Goal: Information Seeking & Learning: Find specific fact

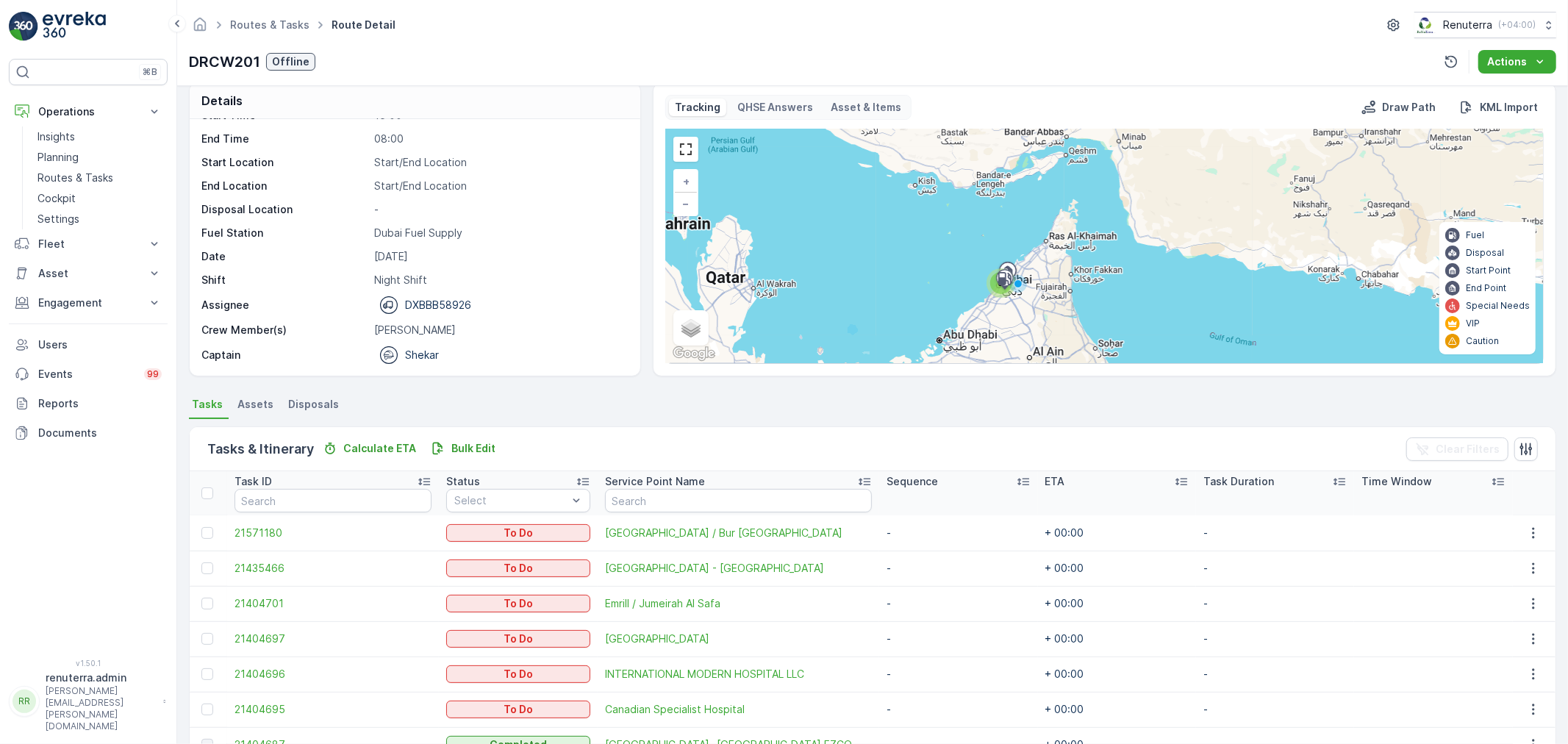
scroll to position [2, 0]
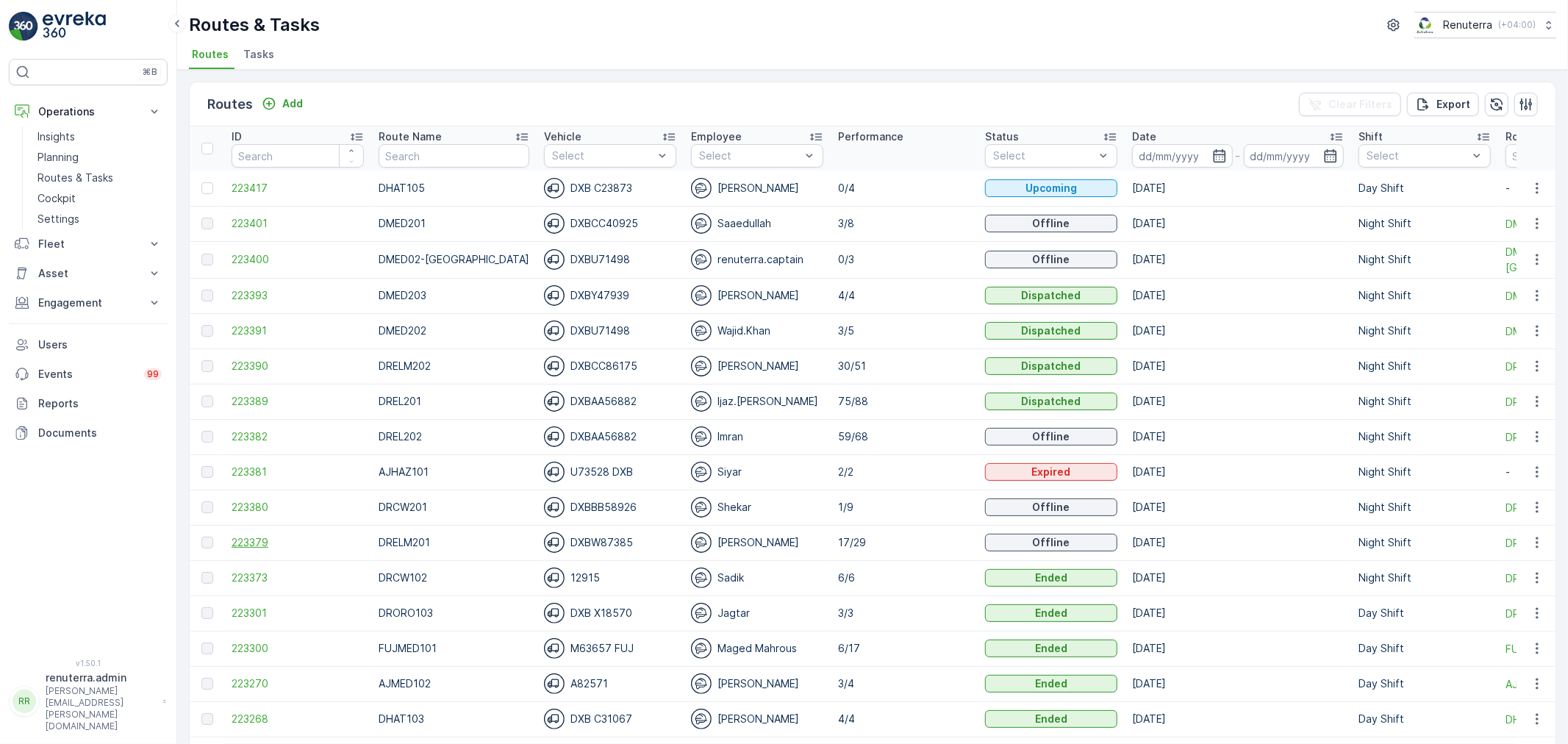
click at [269, 543] on span "223379" at bounding box center [297, 543] width 132 height 15
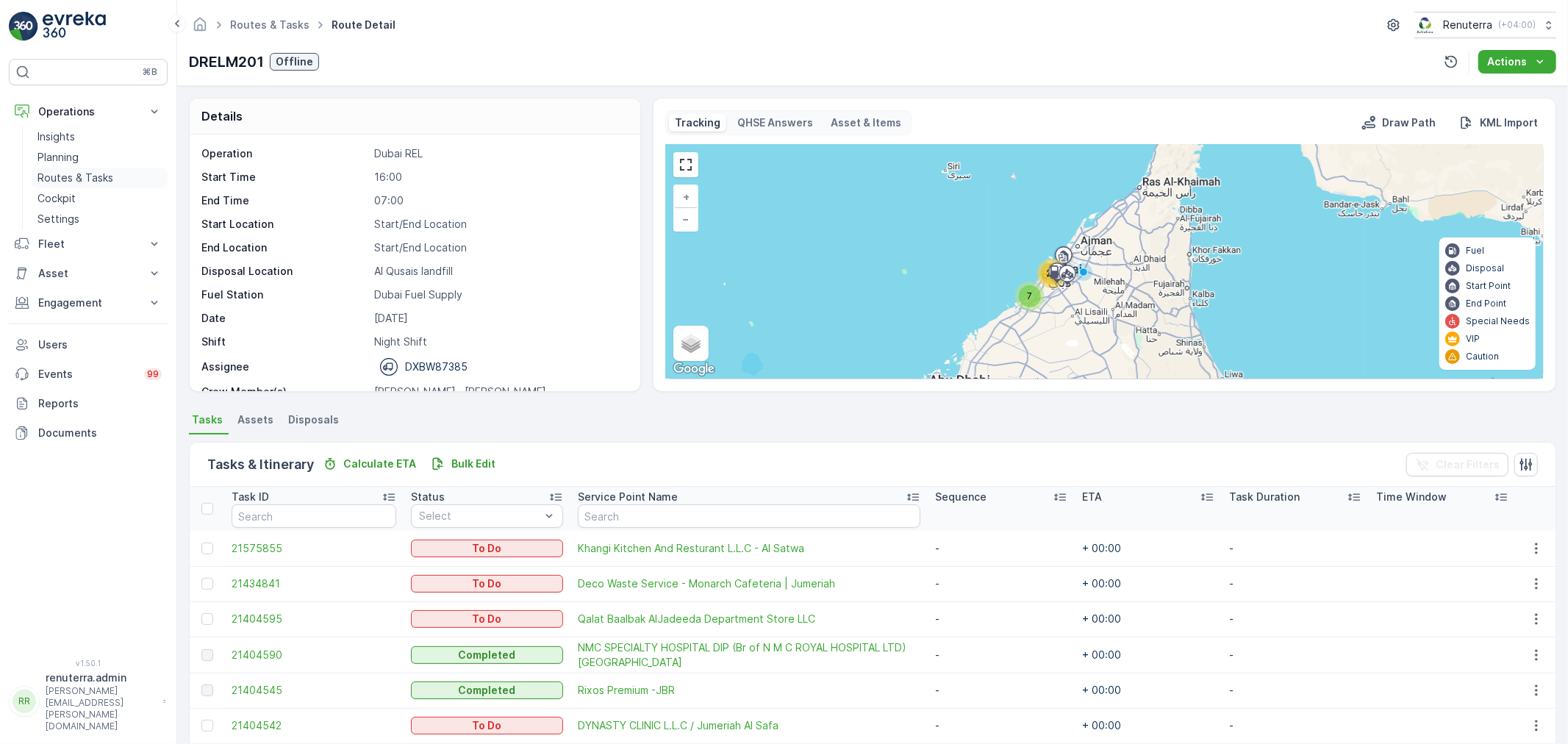
click at [93, 174] on p "Routes & Tasks" at bounding box center [75, 178] width 75 height 15
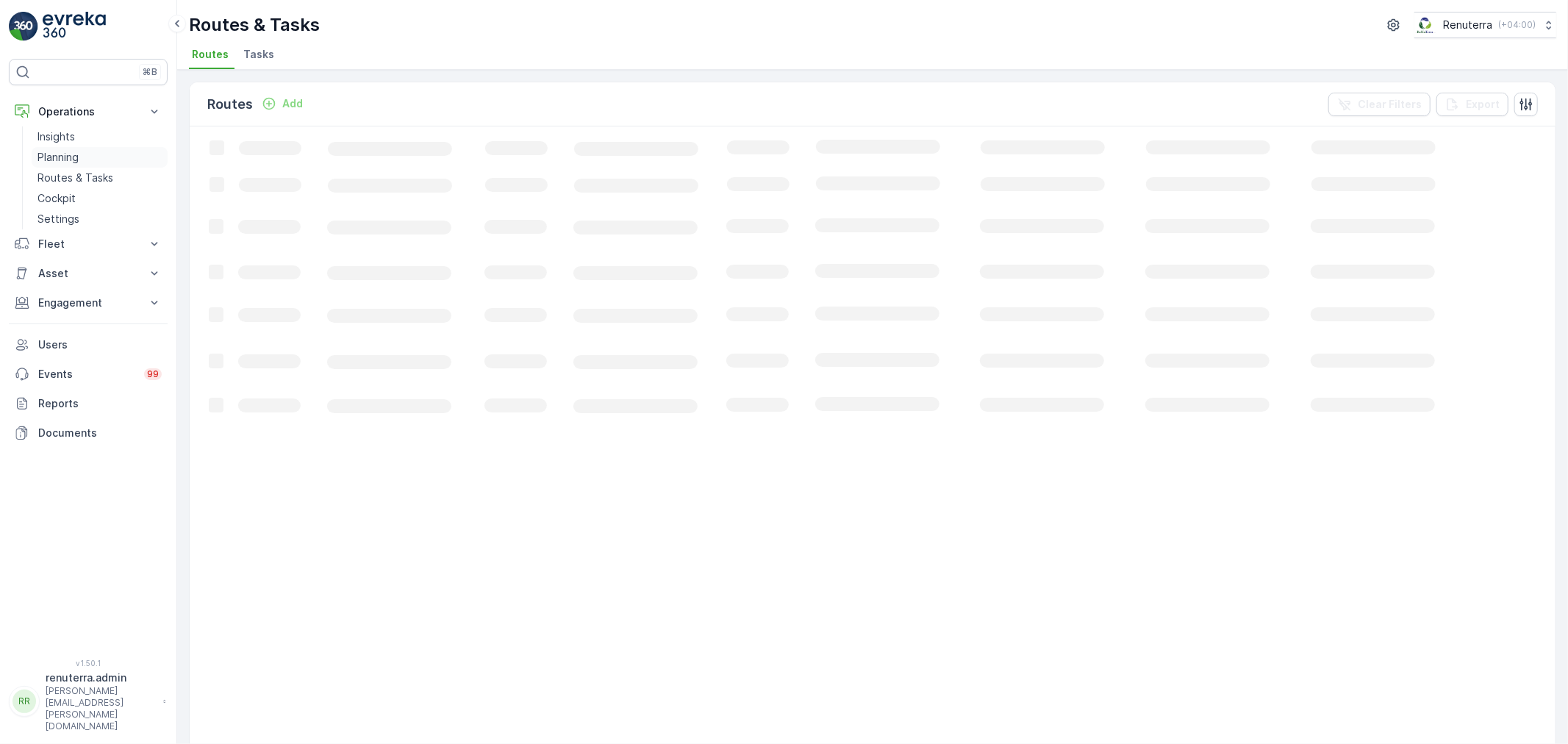
click at [82, 157] on link "Planning" at bounding box center [100, 157] width 136 height 21
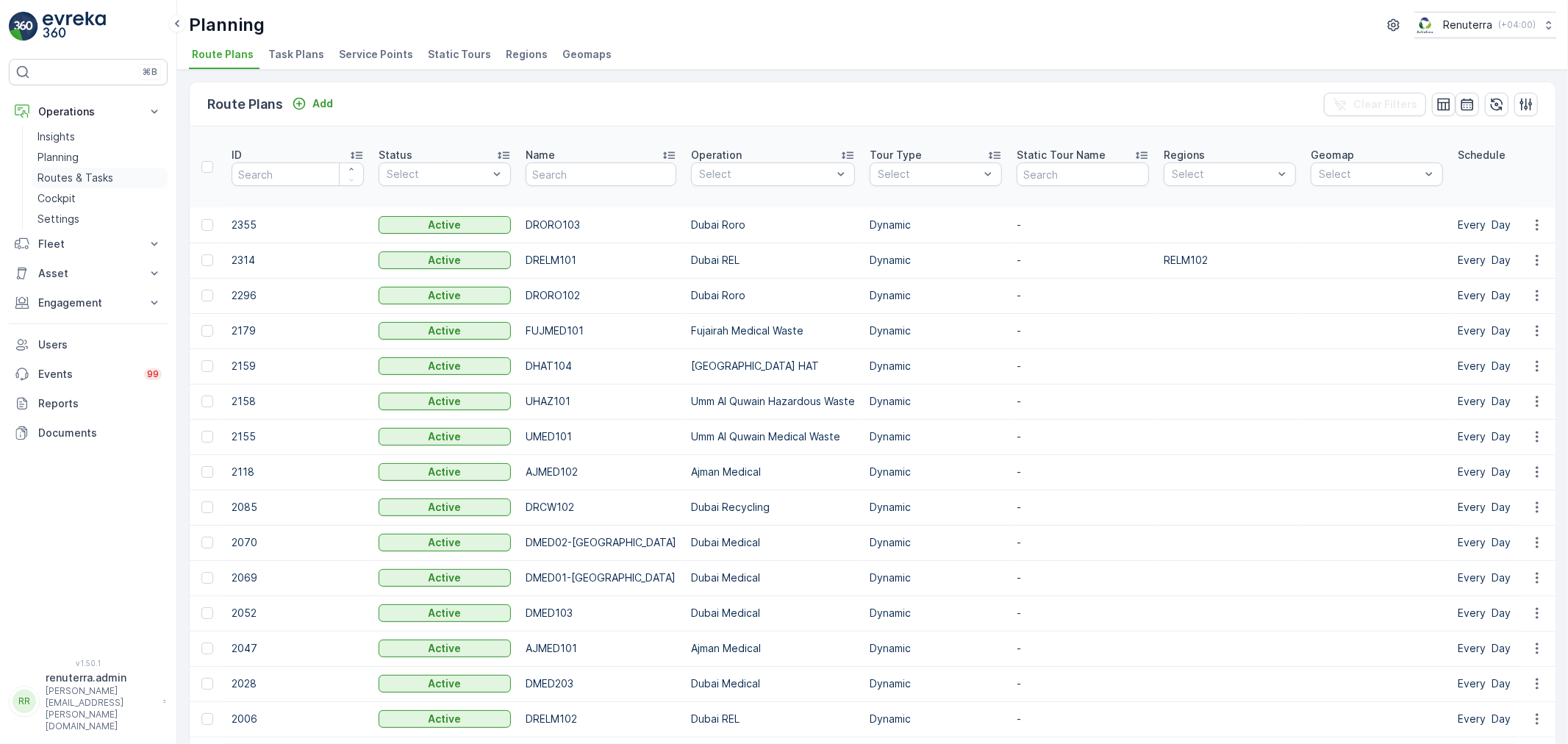
click at [68, 174] on p "Routes & Tasks" at bounding box center [75, 178] width 75 height 15
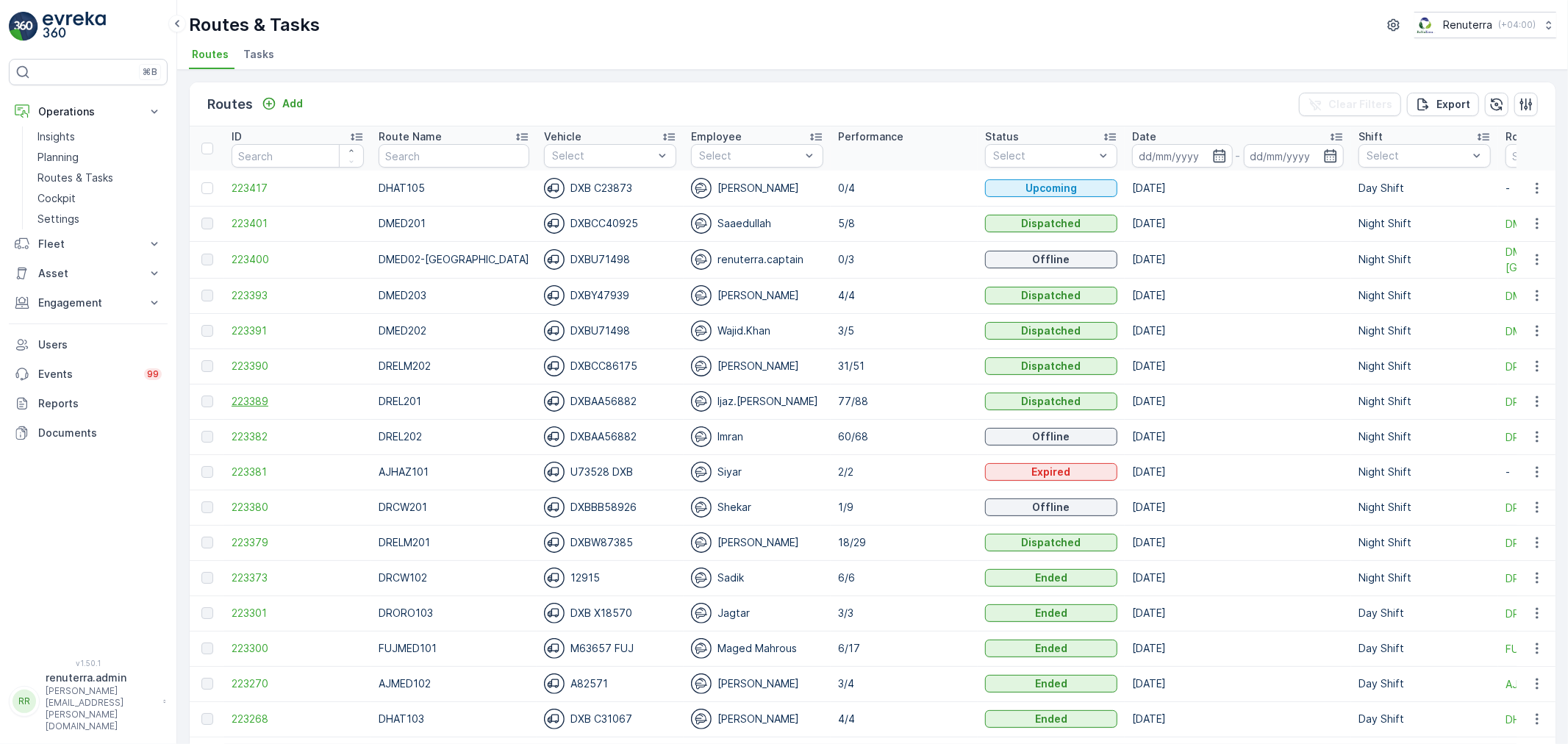
click at [255, 395] on span "223389" at bounding box center [297, 401] width 132 height 15
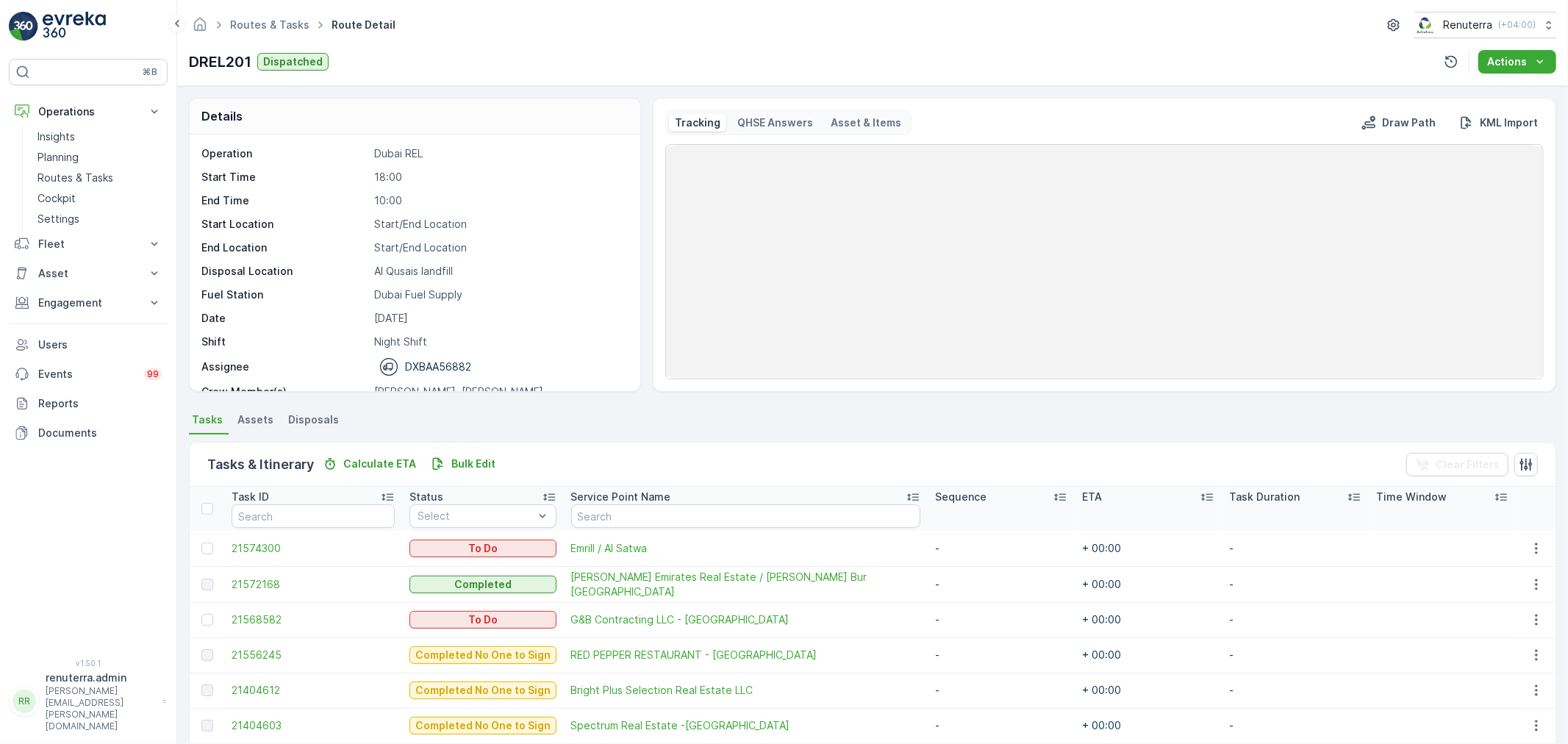
scroll to position [82, 0]
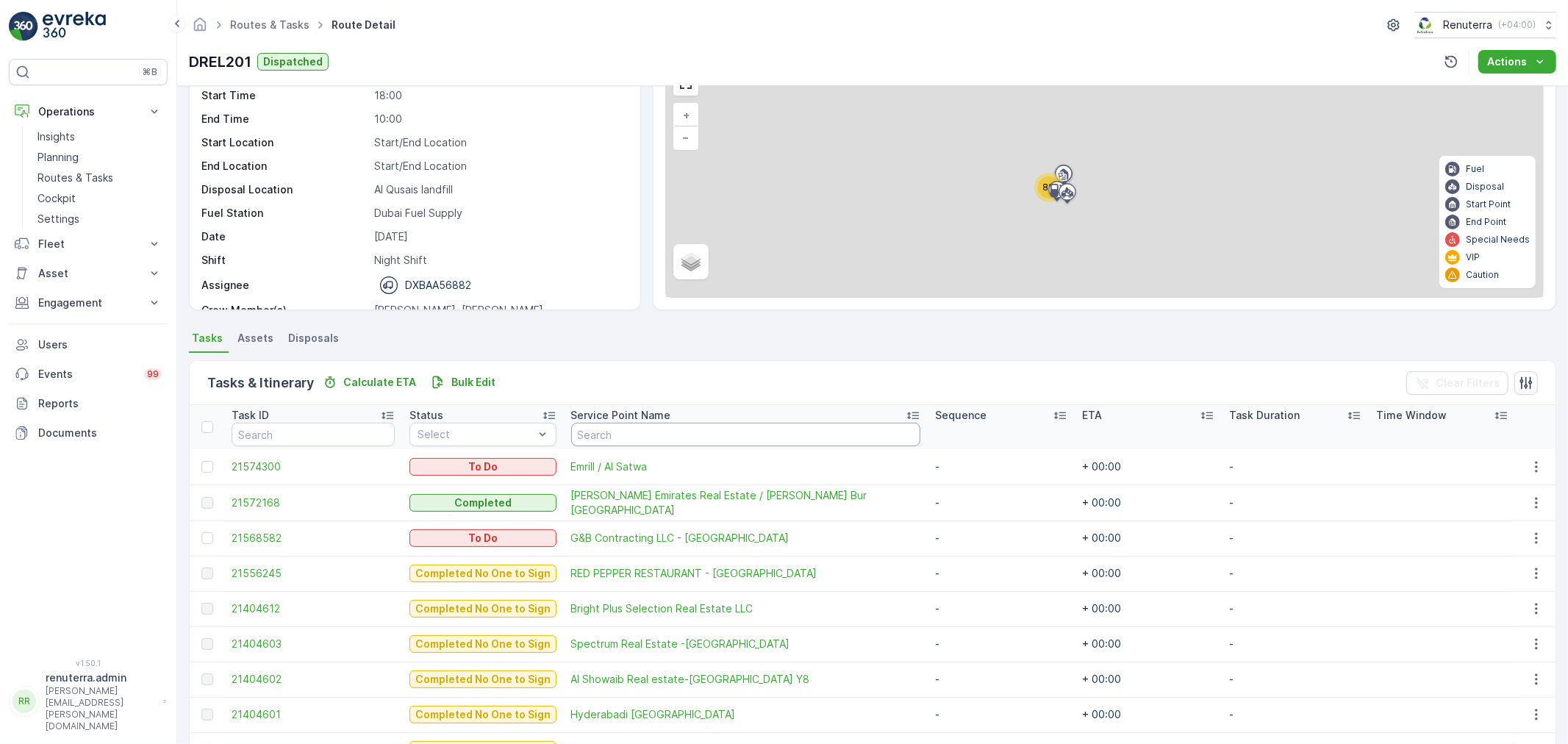
click at [580, 441] on input "text" at bounding box center [745, 435] width 349 height 24
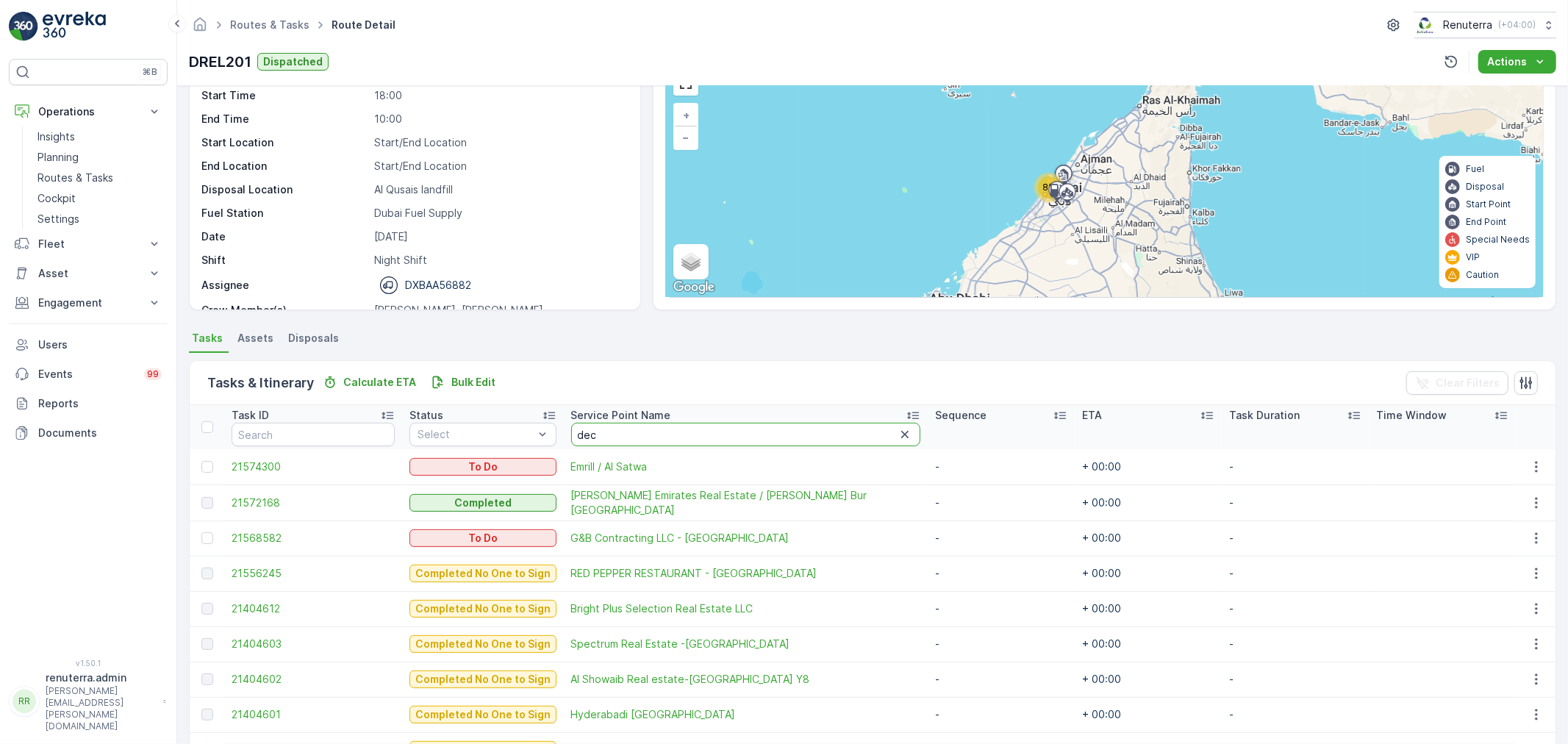
type input "deco"
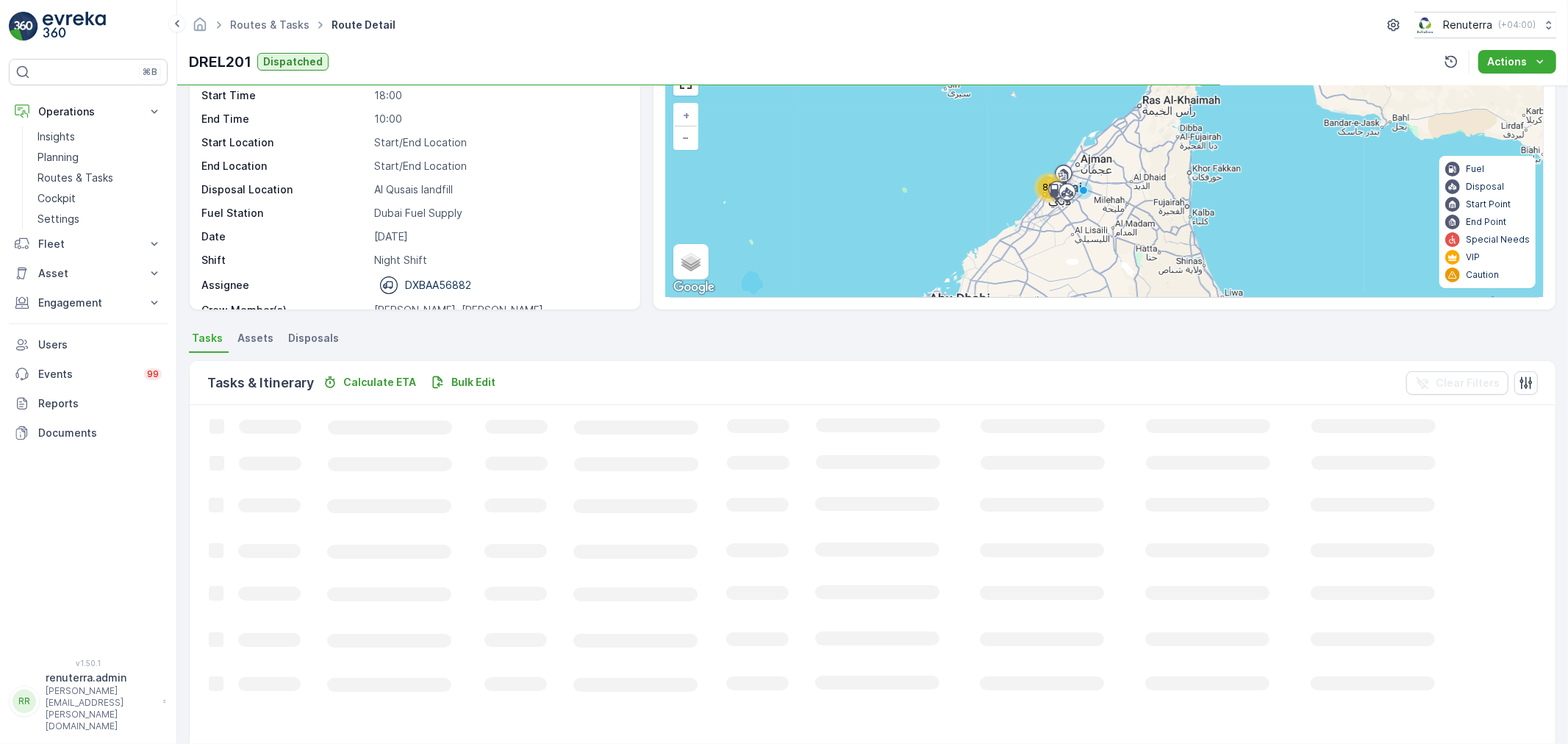
scroll to position [15, 0]
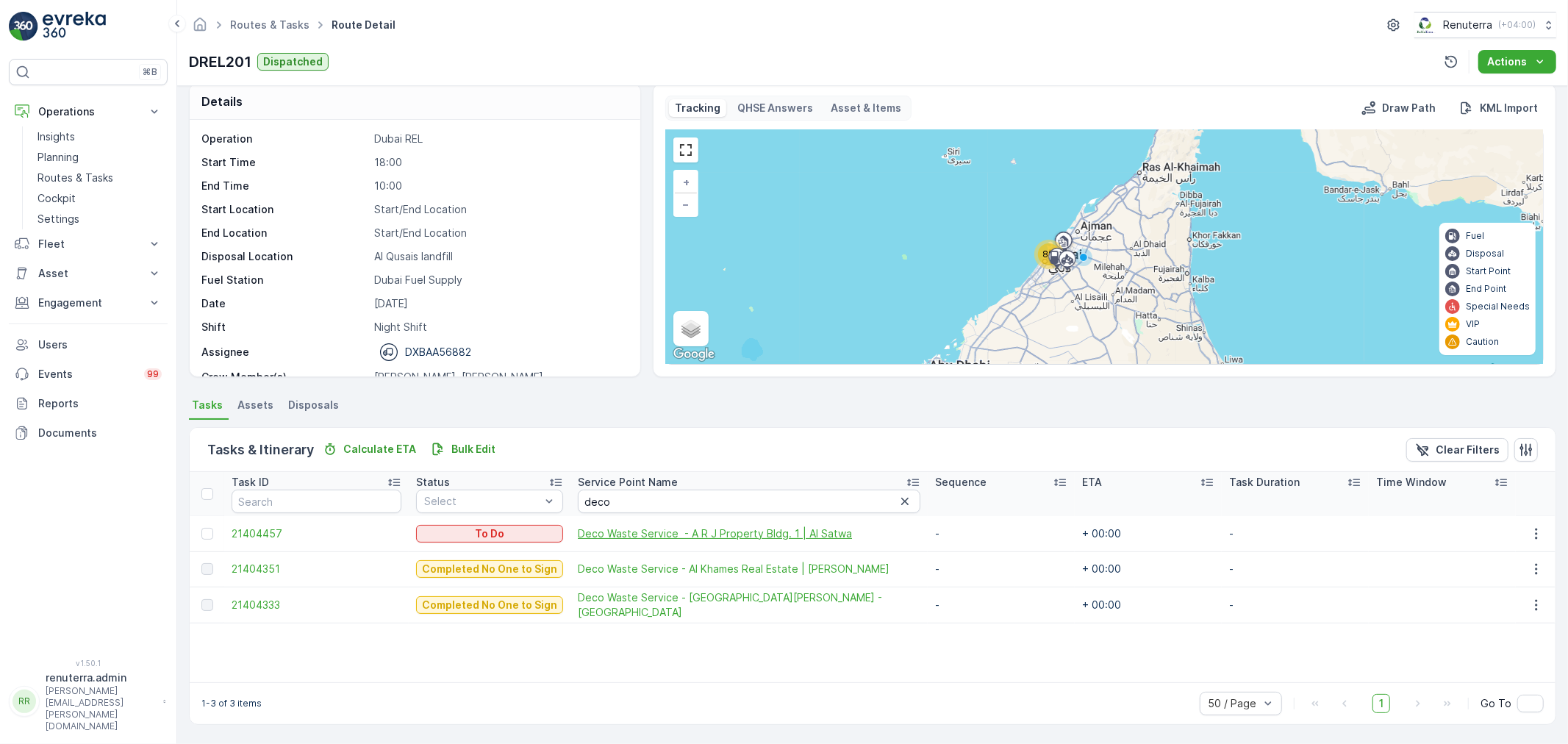
click at [723, 532] on span "Deco Waste Service - A R J Property Bldg. 1 | Al Satwa" at bounding box center [749, 534] width 342 height 15
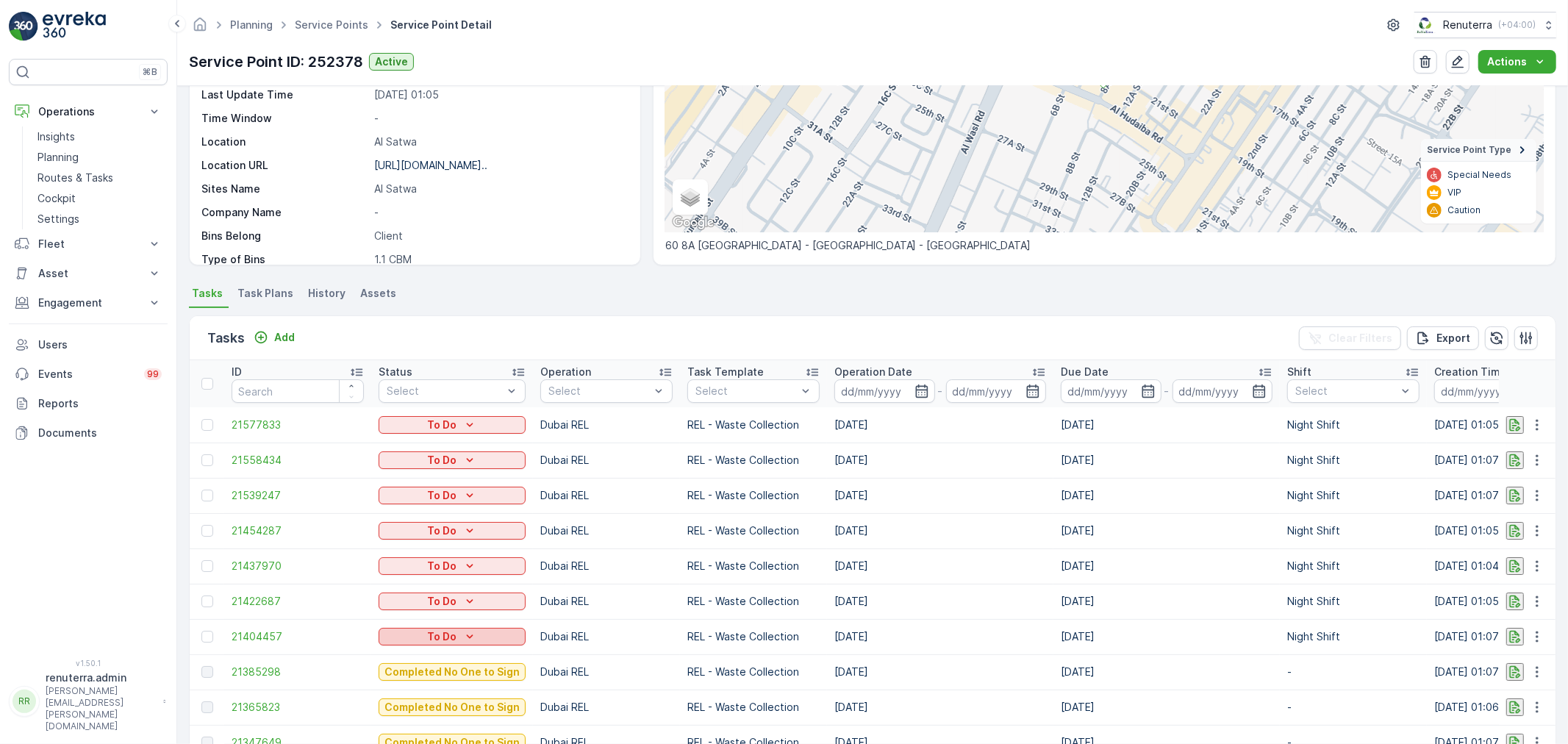
scroll to position [245, 0]
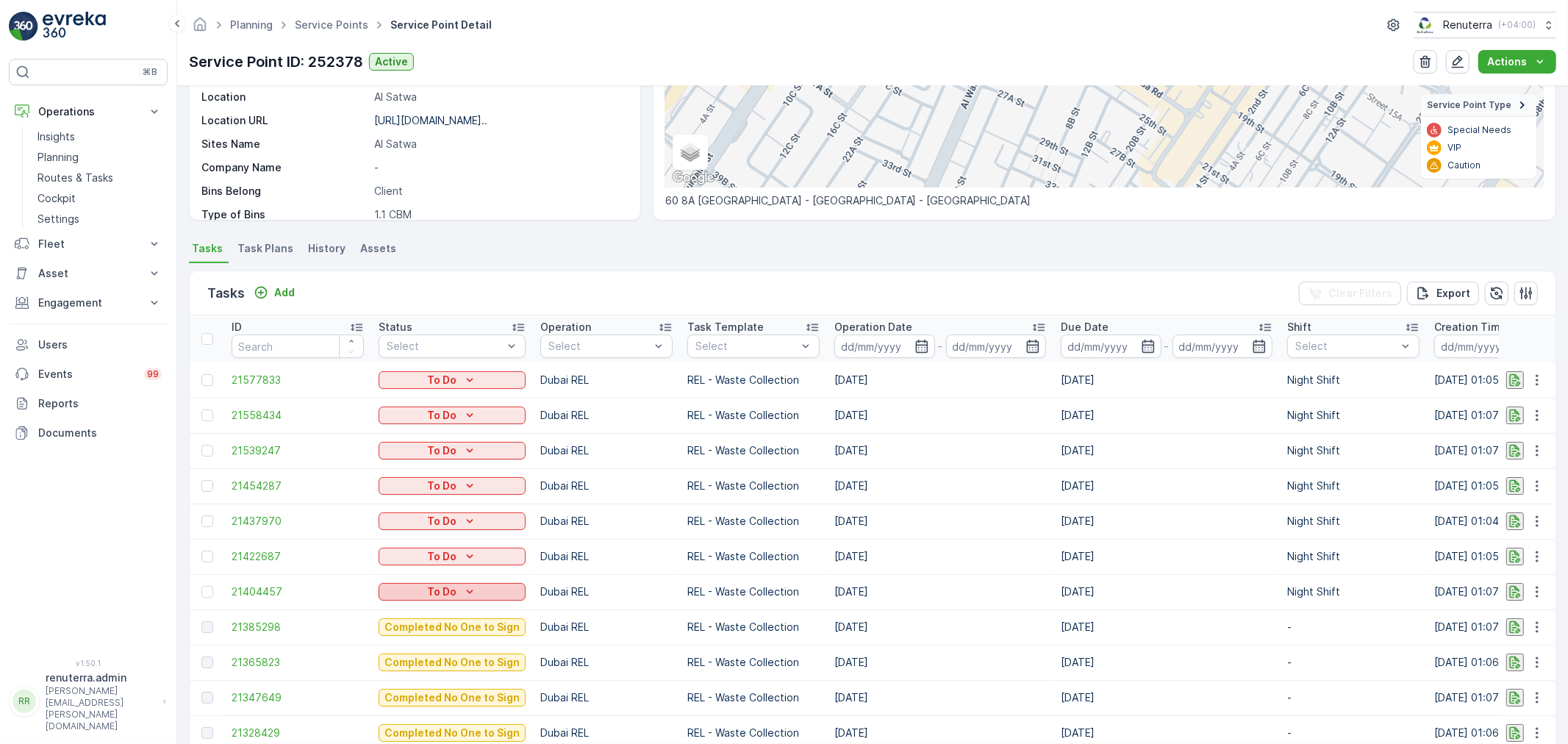
click at [434, 596] on p "To Do" at bounding box center [442, 592] width 29 height 15
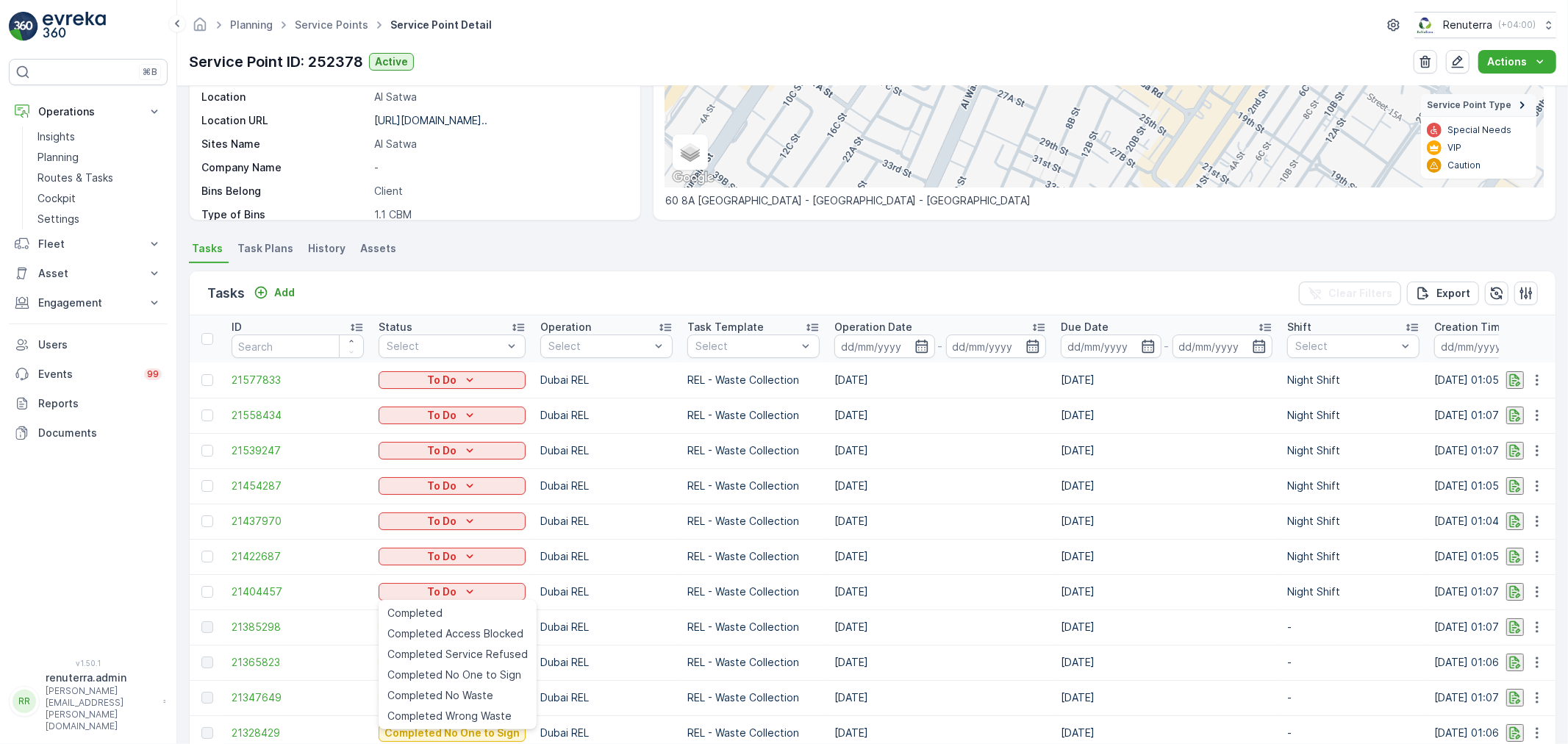
drag, startPoint x: 659, startPoint y: 598, endPoint x: 651, endPoint y: 596, distance: 8.2
click at [651, 596] on p "Dubai REL" at bounding box center [606, 592] width 132 height 15
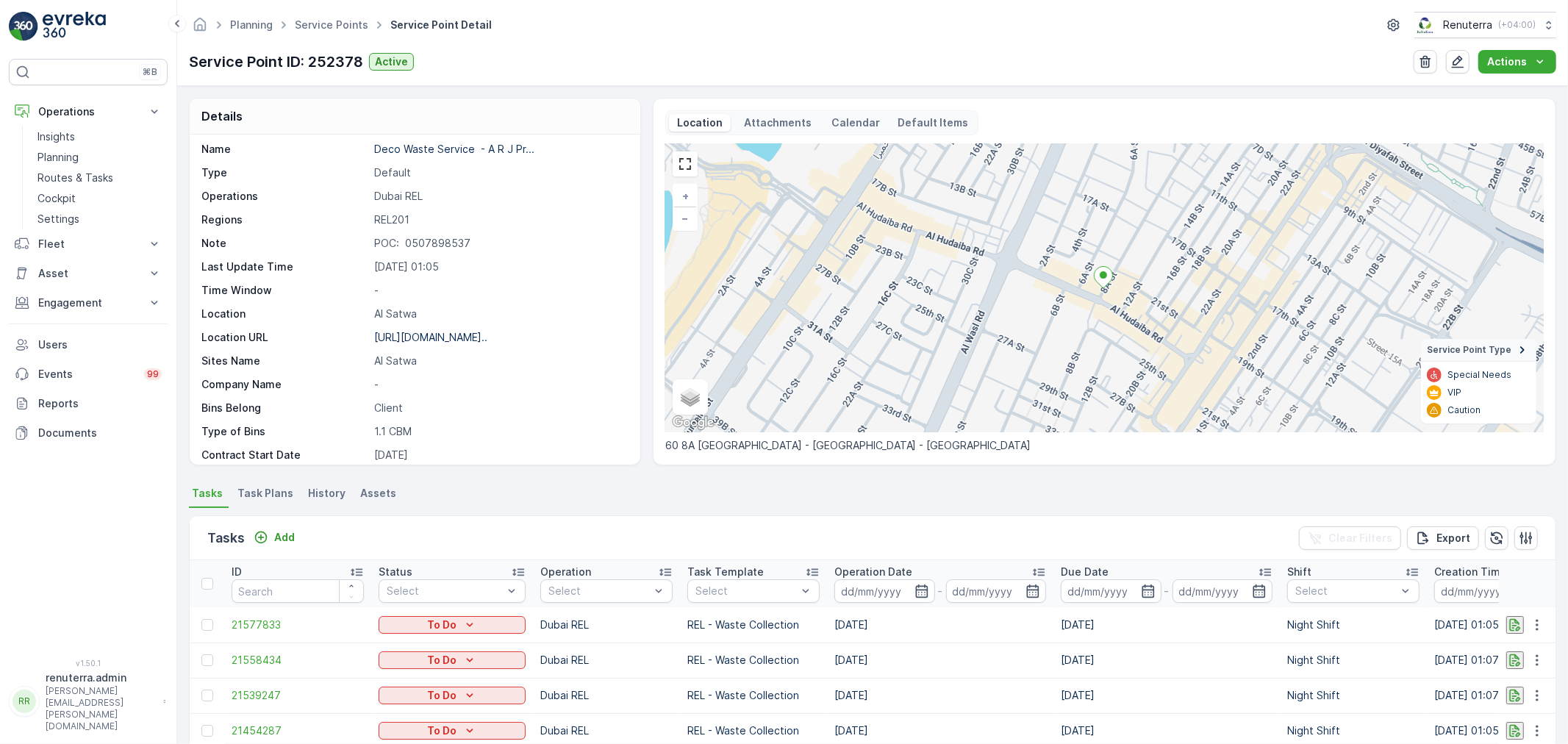
scroll to position [0, 0]
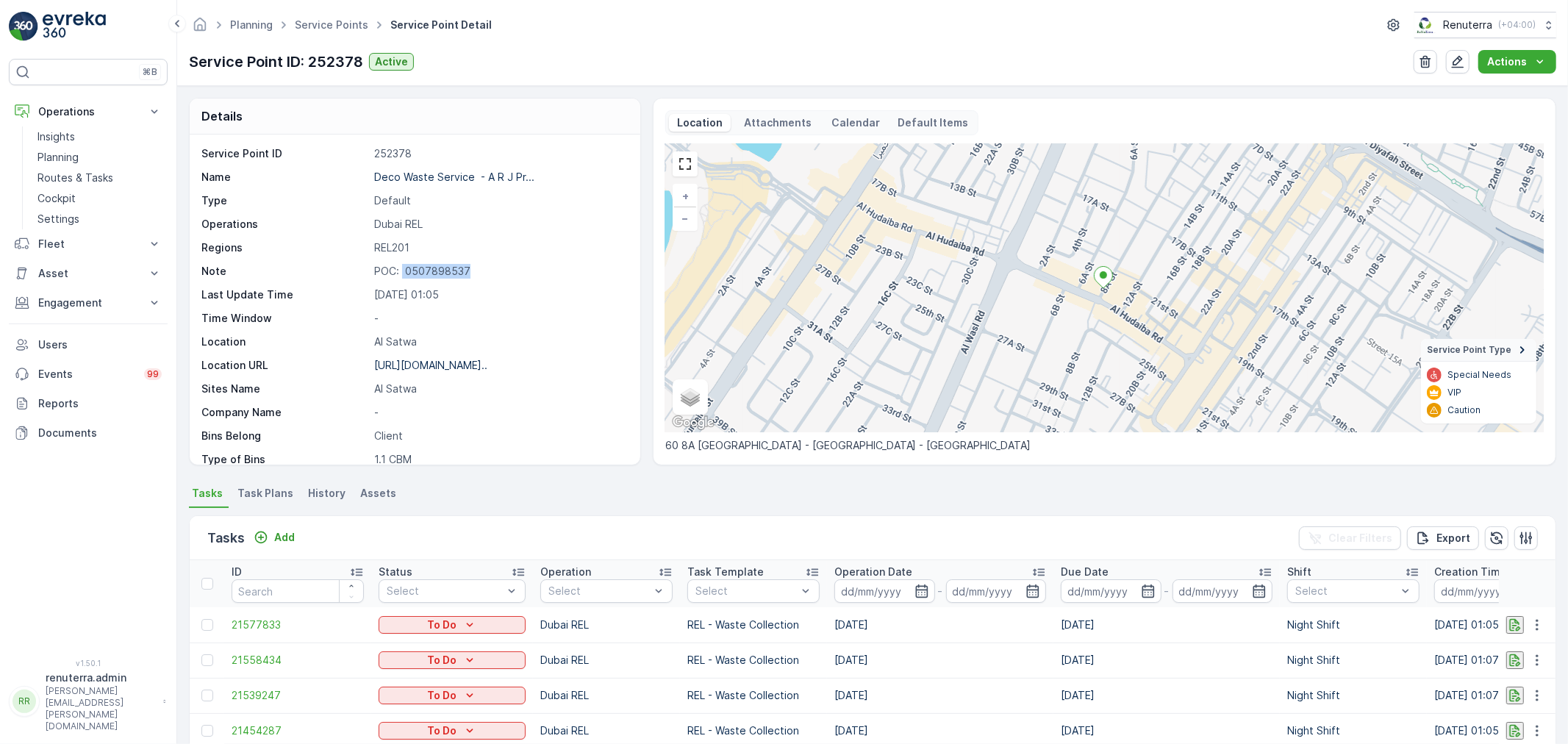
drag, startPoint x: 400, startPoint y: 270, endPoint x: 485, endPoint y: 274, distance: 85.1
click at [485, 274] on p "POC: 0507898537" at bounding box center [499, 271] width 250 height 15
click at [418, 178] on p "Deco Waste Service - A R J Pr..." at bounding box center [454, 177] width 160 height 13
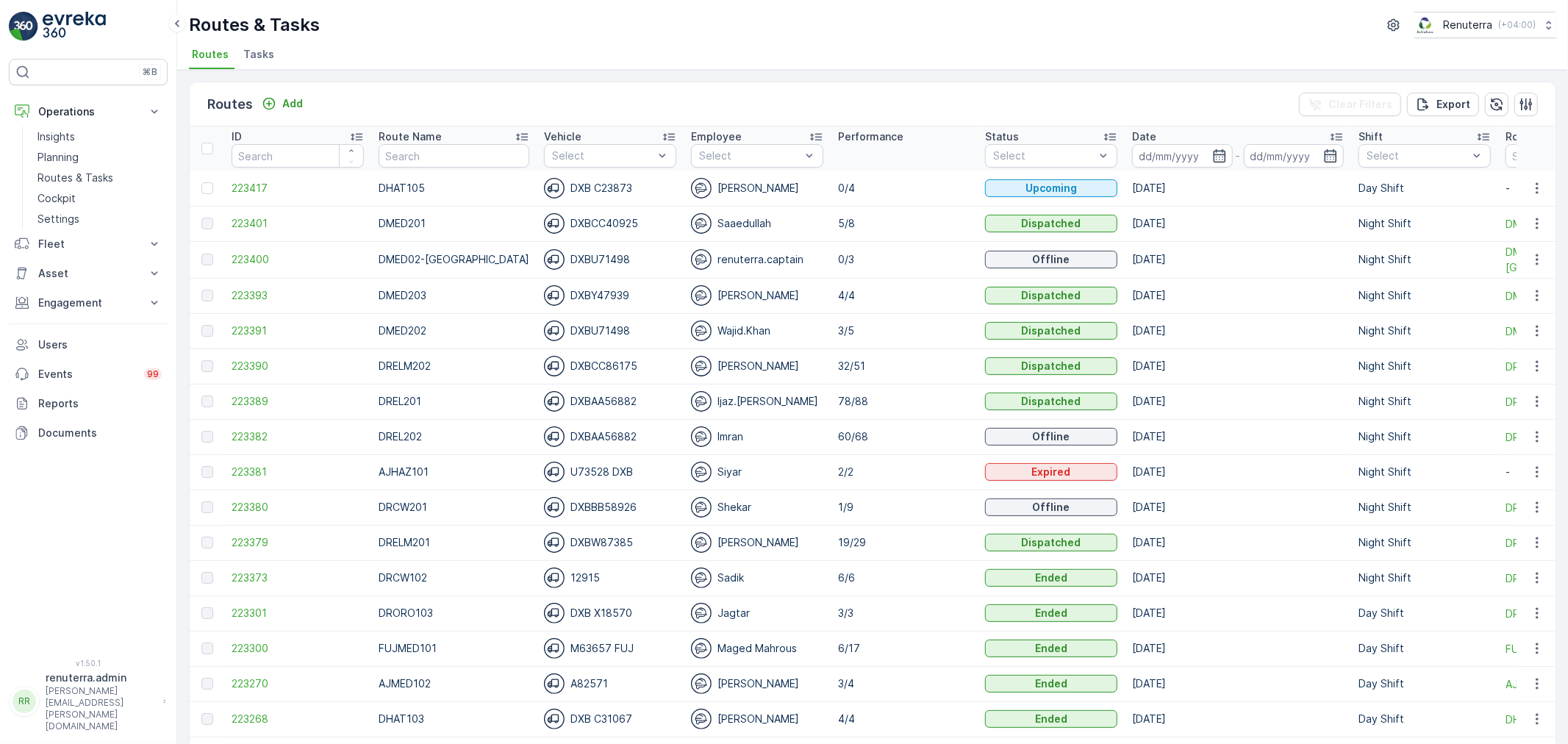
click at [767, 430] on div "Imran" at bounding box center [757, 437] width 132 height 21
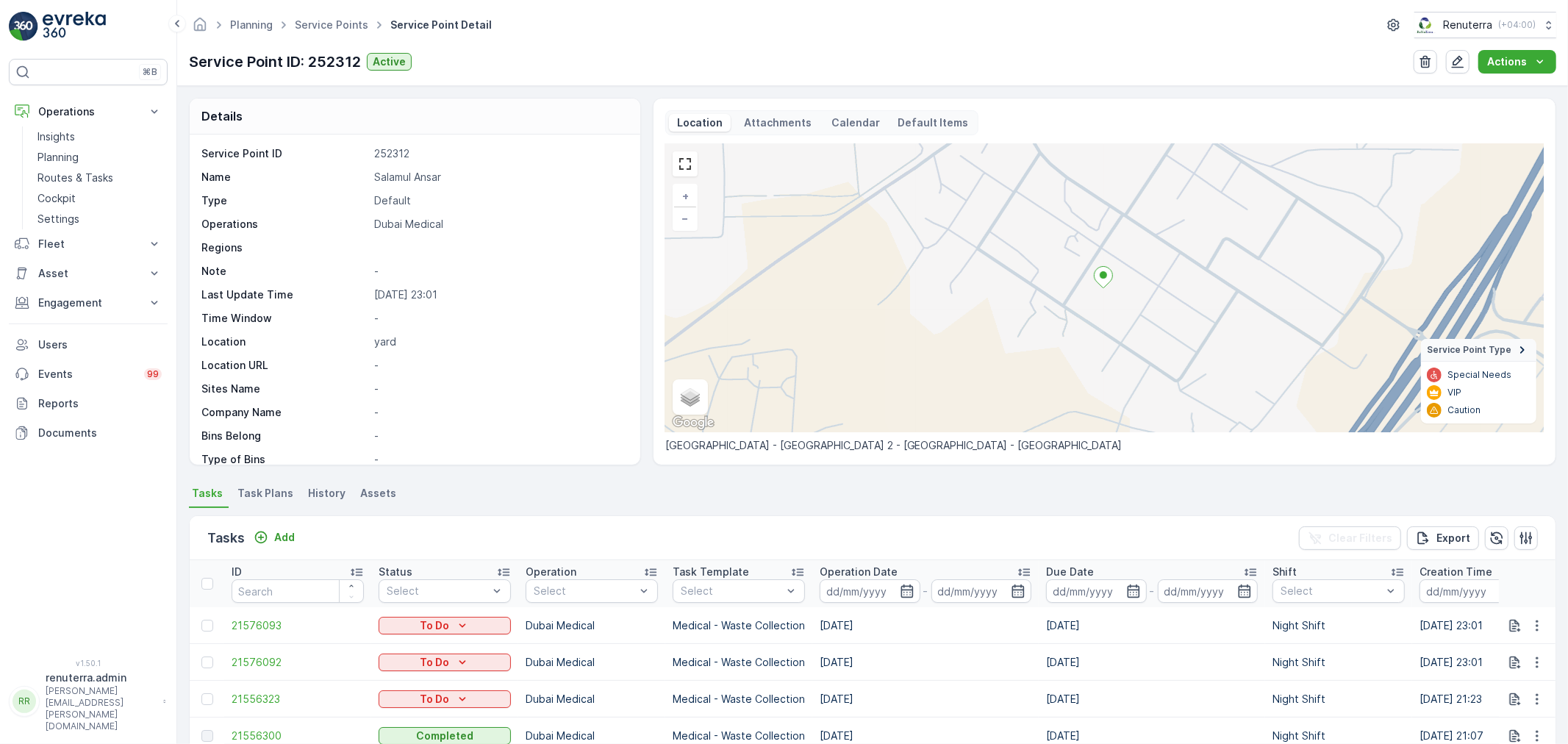
scroll to position [163, 0]
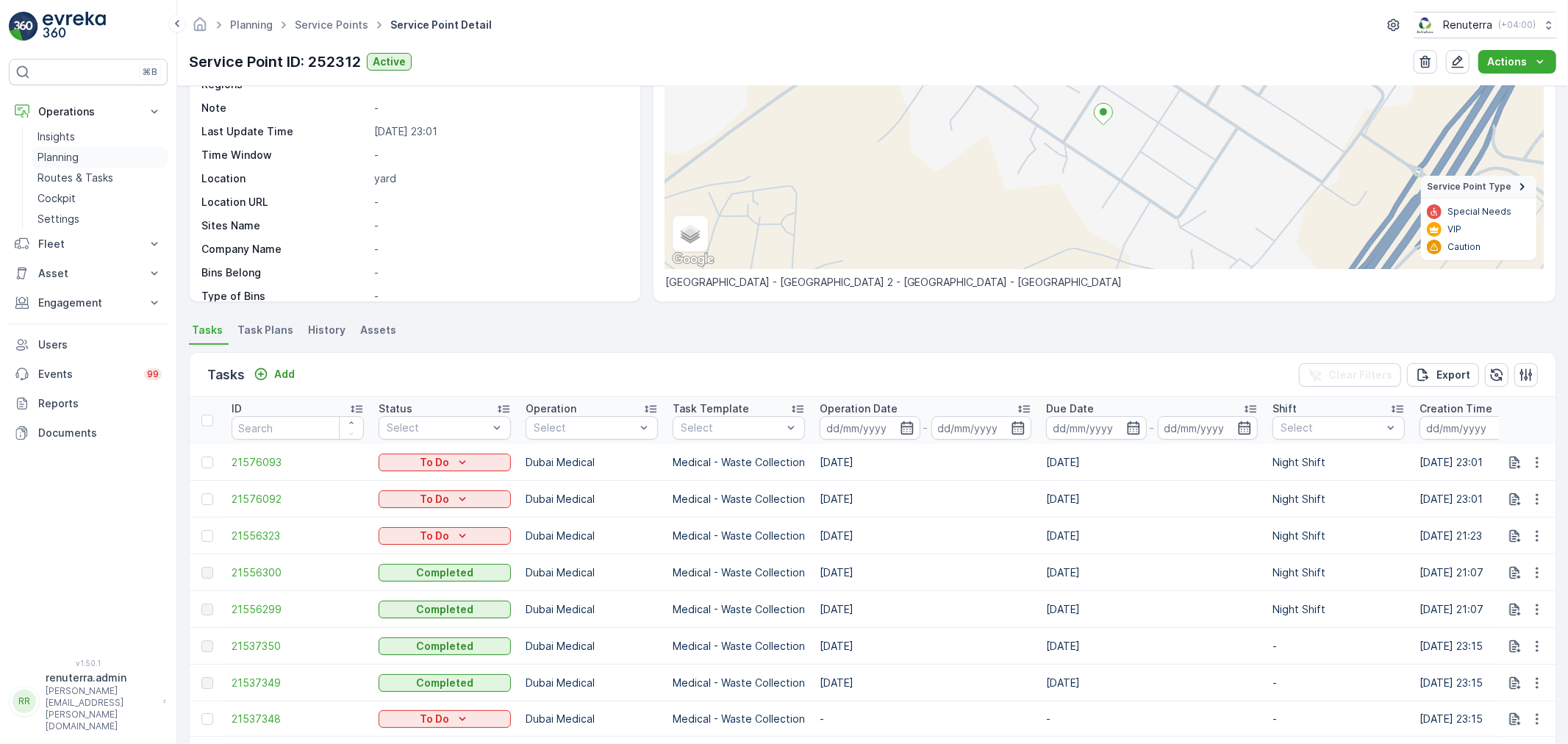
click at [55, 151] on p "Planning" at bounding box center [58, 157] width 41 height 15
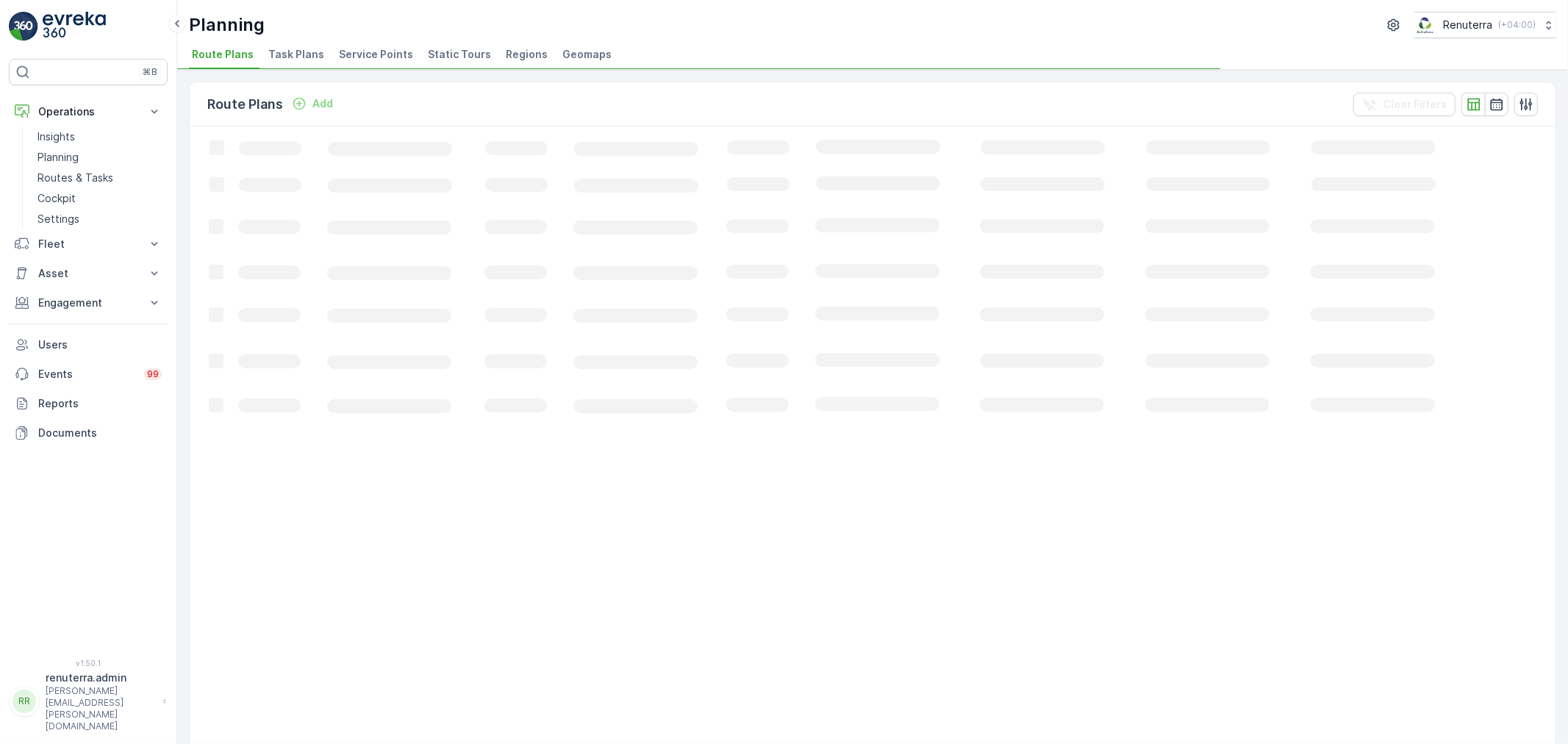
click at [396, 54] on span "Service Points" at bounding box center [376, 54] width 75 height 15
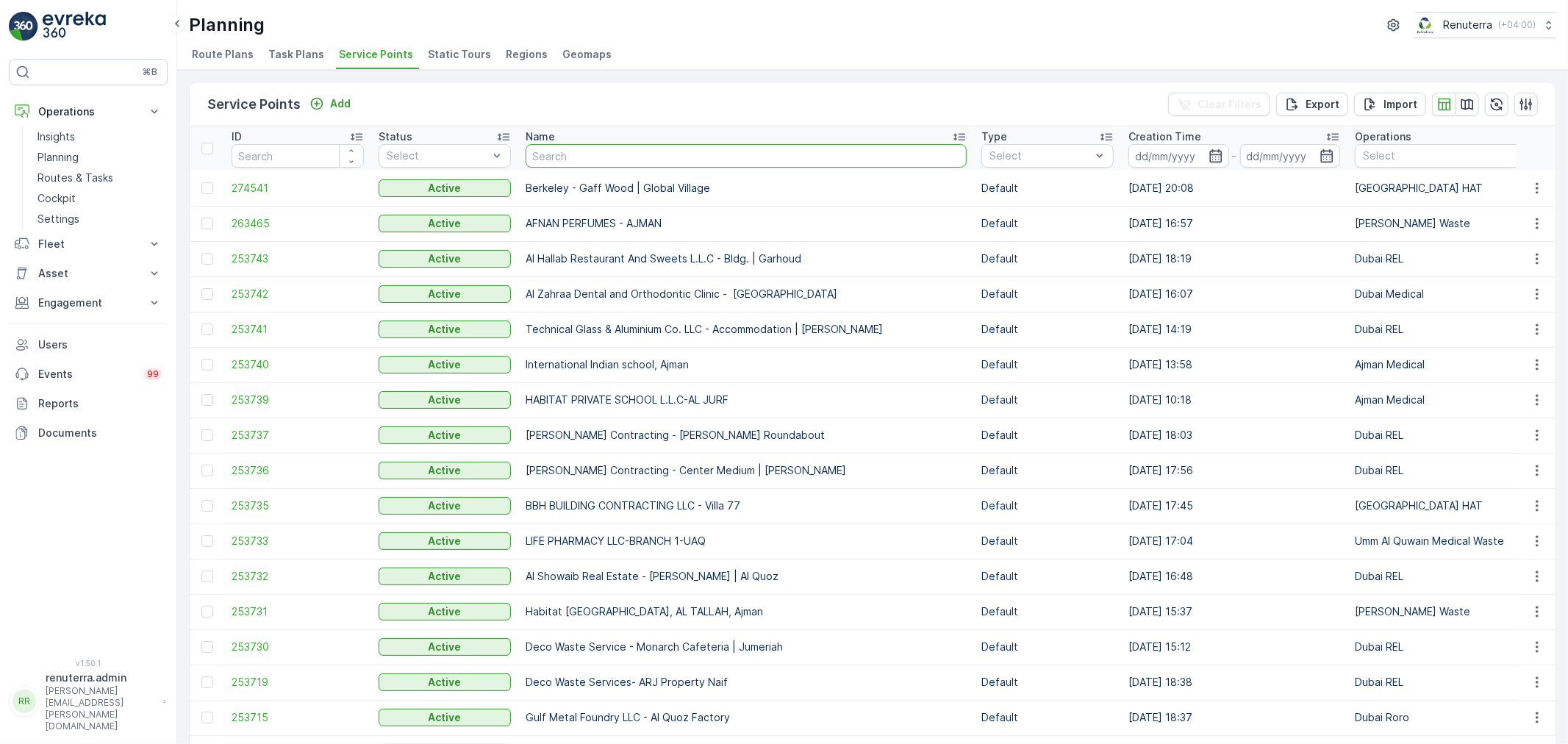
click at [561, 155] on input "text" at bounding box center [746, 156] width 441 height 24
type input "saa"
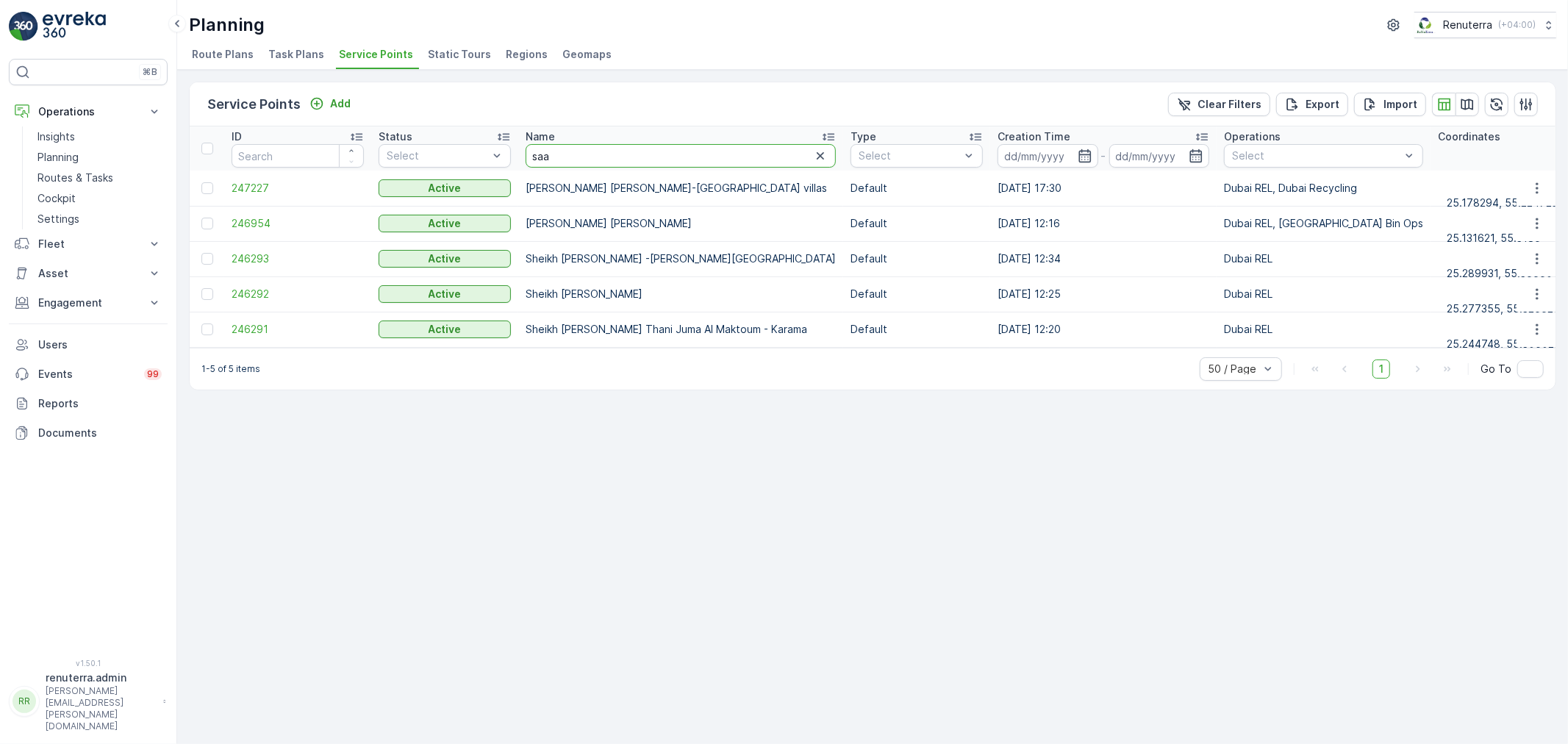
click at [591, 144] on input "saa" at bounding box center [680, 156] width 310 height 24
type input "saa/"
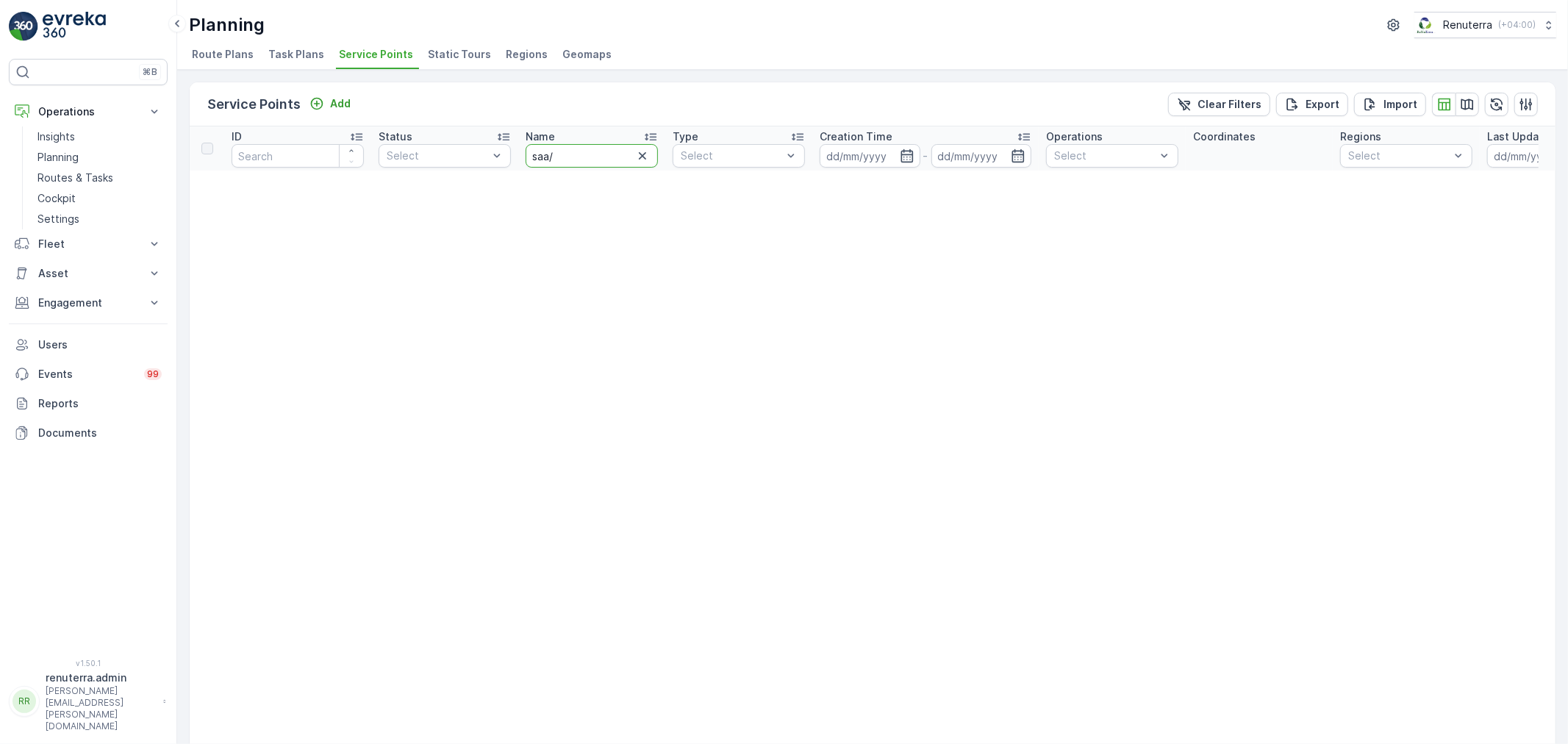
click at [589, 166] on input "saa/" at bounding box center [591, 156] width 132 height 24
type input "sa"
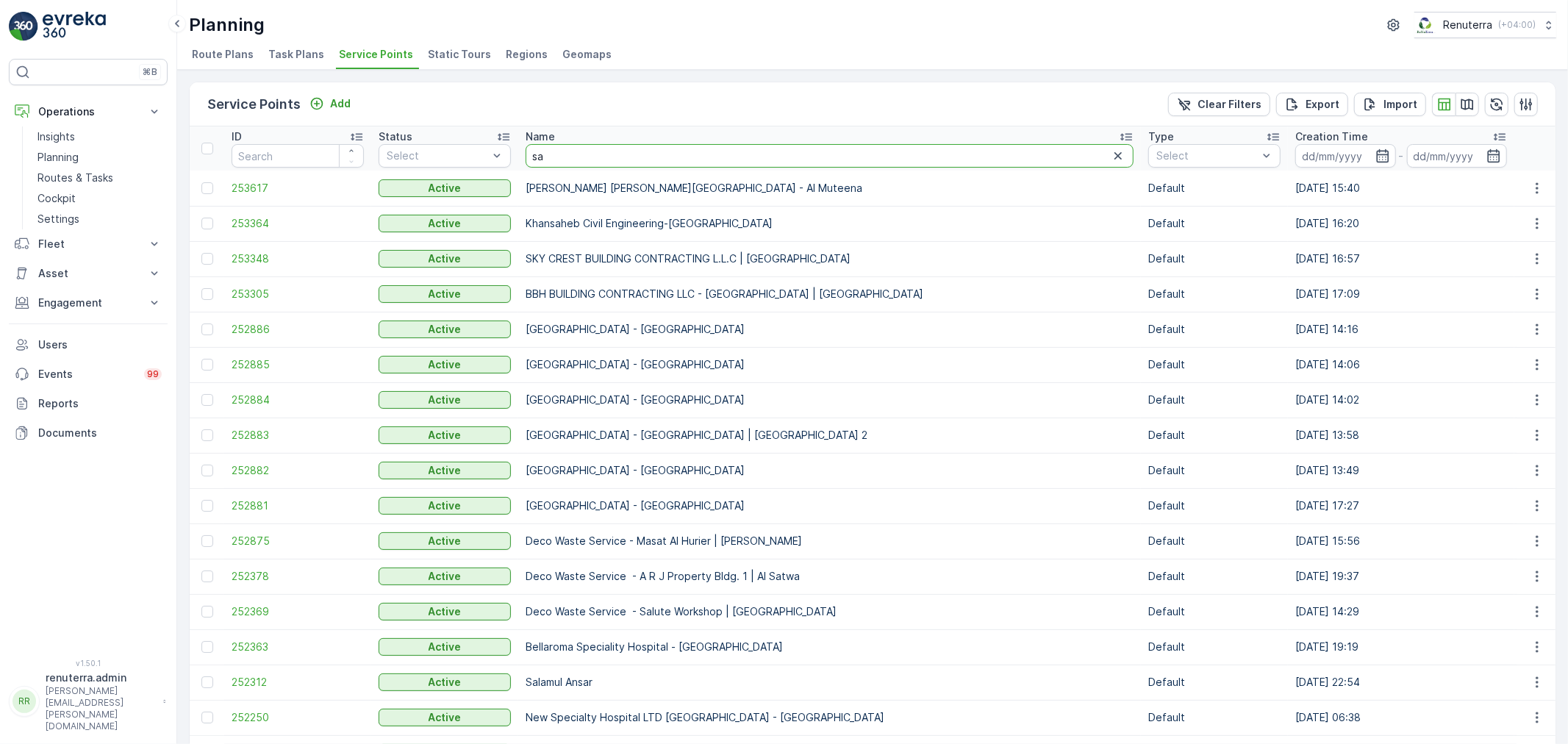
type input "[PERSON_NAME]"
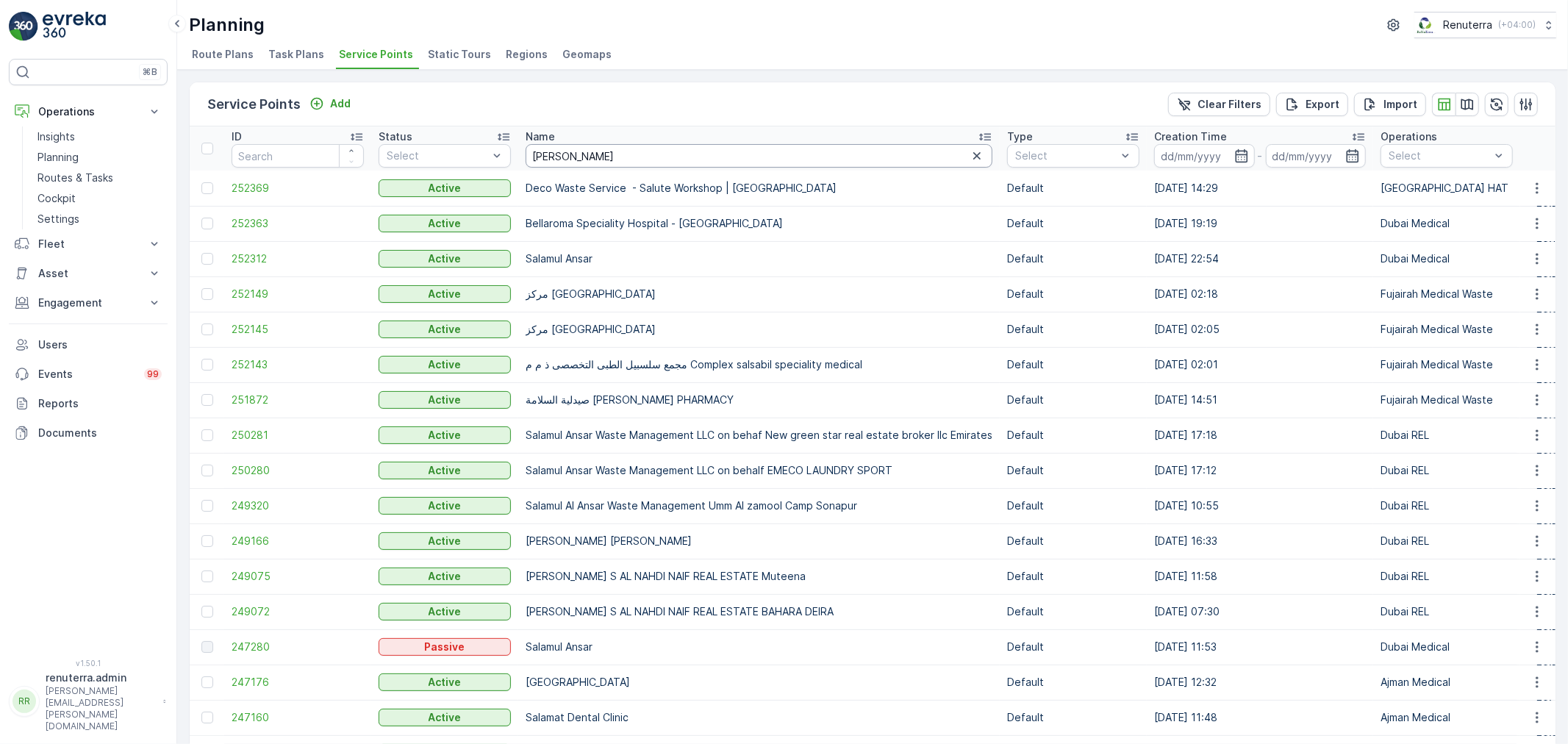
click at [629, 166] on input "[PERSON_NAME]" at bounding box center [759, 156] width 467 height 24
type input "[PERSON_NAME]"
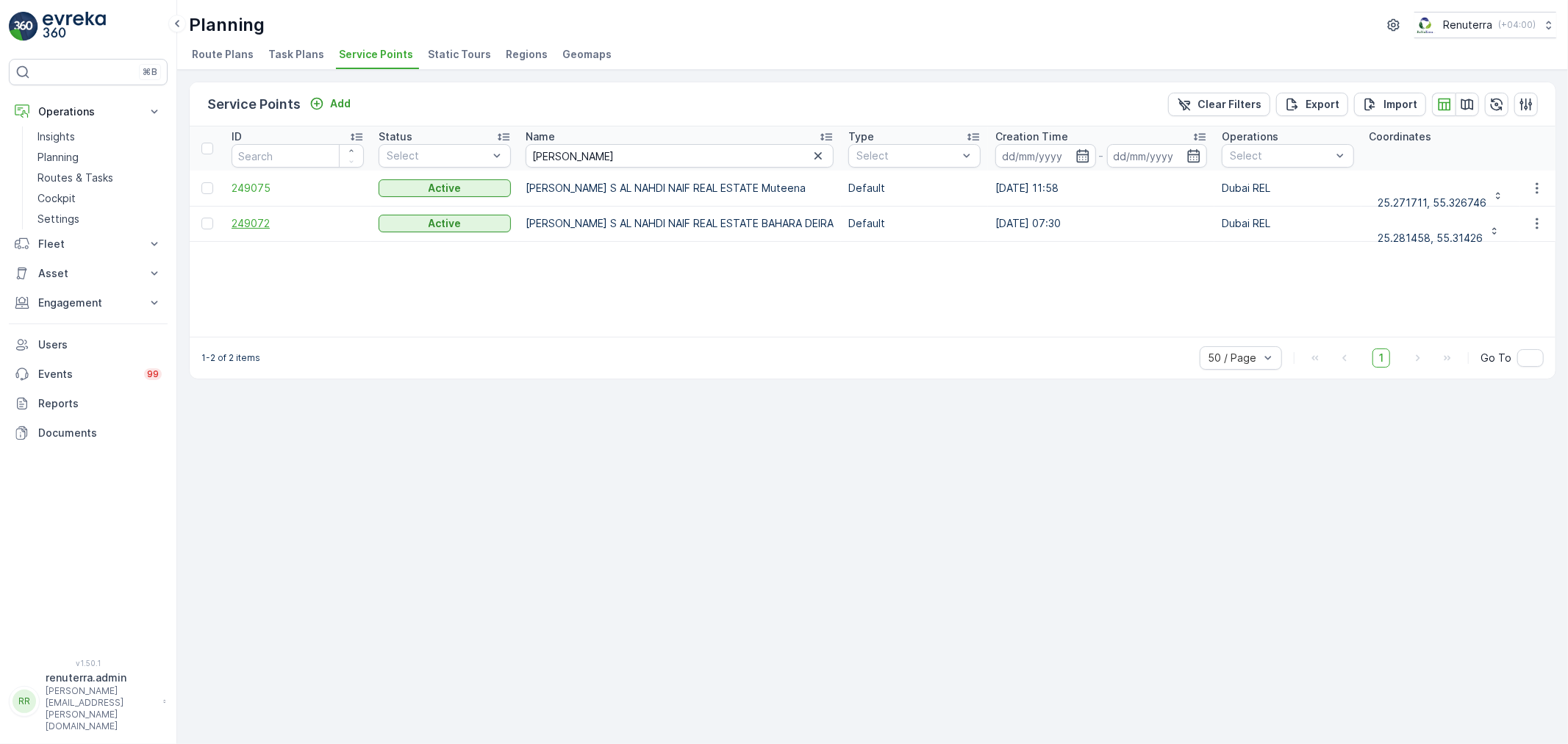
click at [258, 226] on span "249072" at bounding box center [297, 224] width 132 height 15
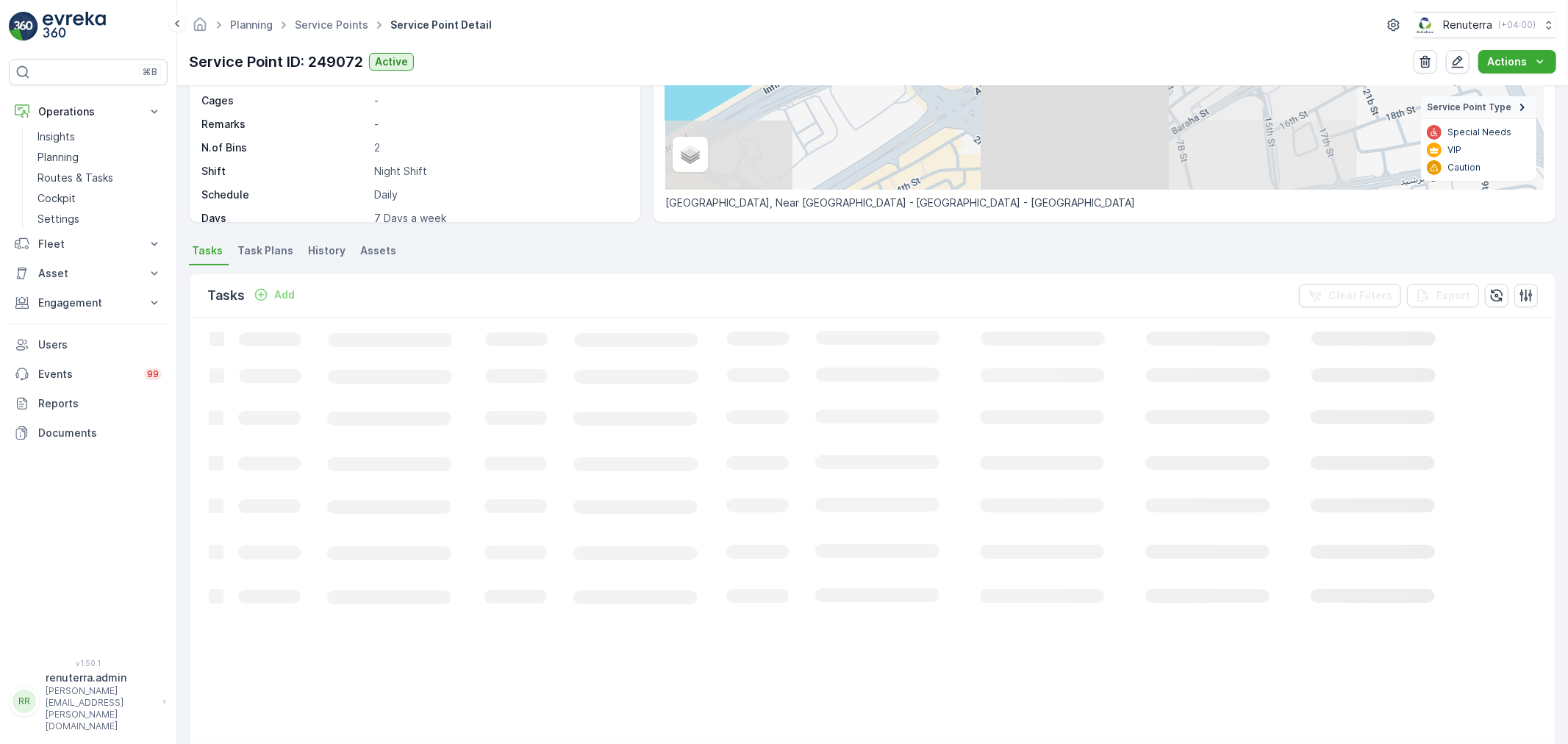
scroll to position [245, 0]
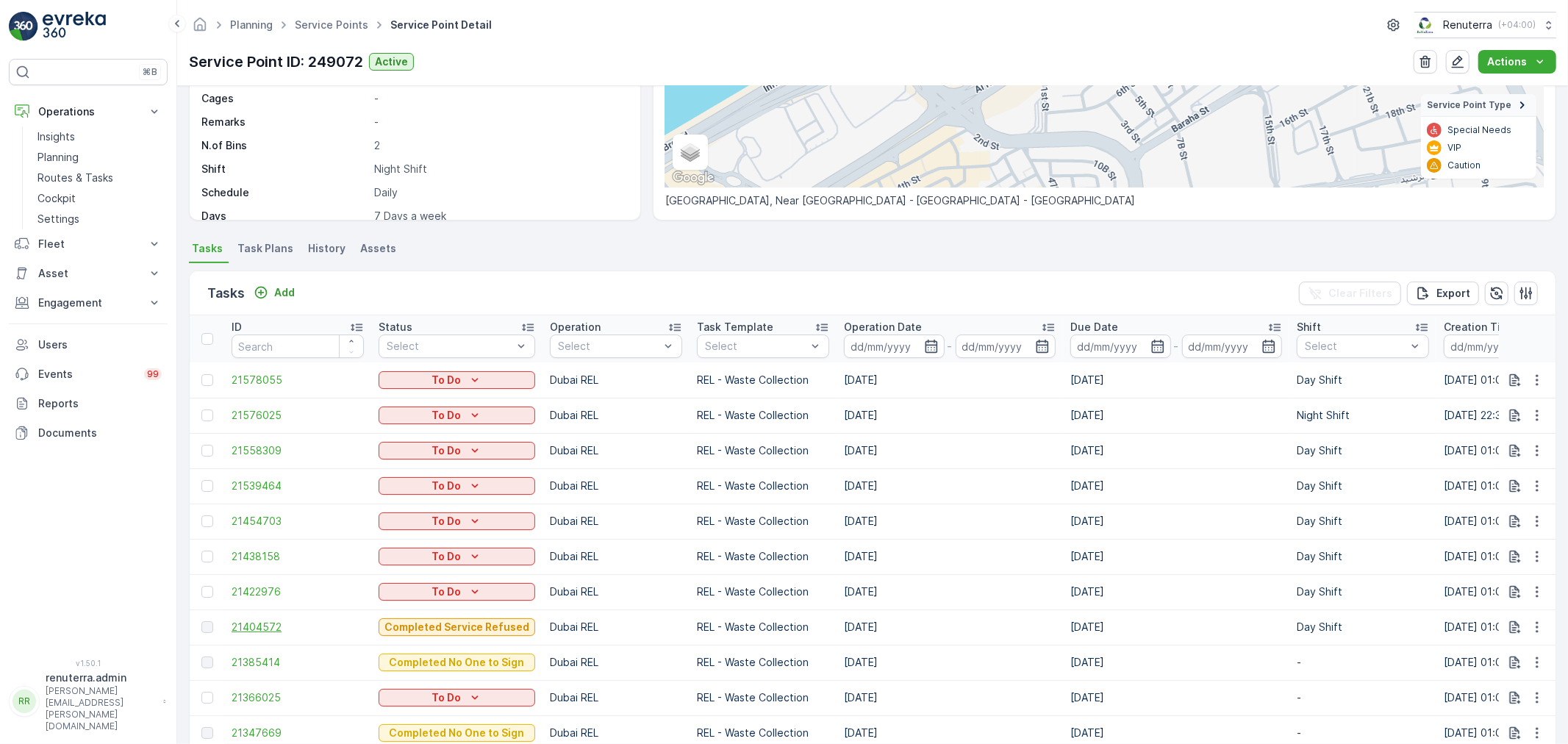
click at [273, 622] on span "21404572" at bounding box center [297, 627] width 132 height 15
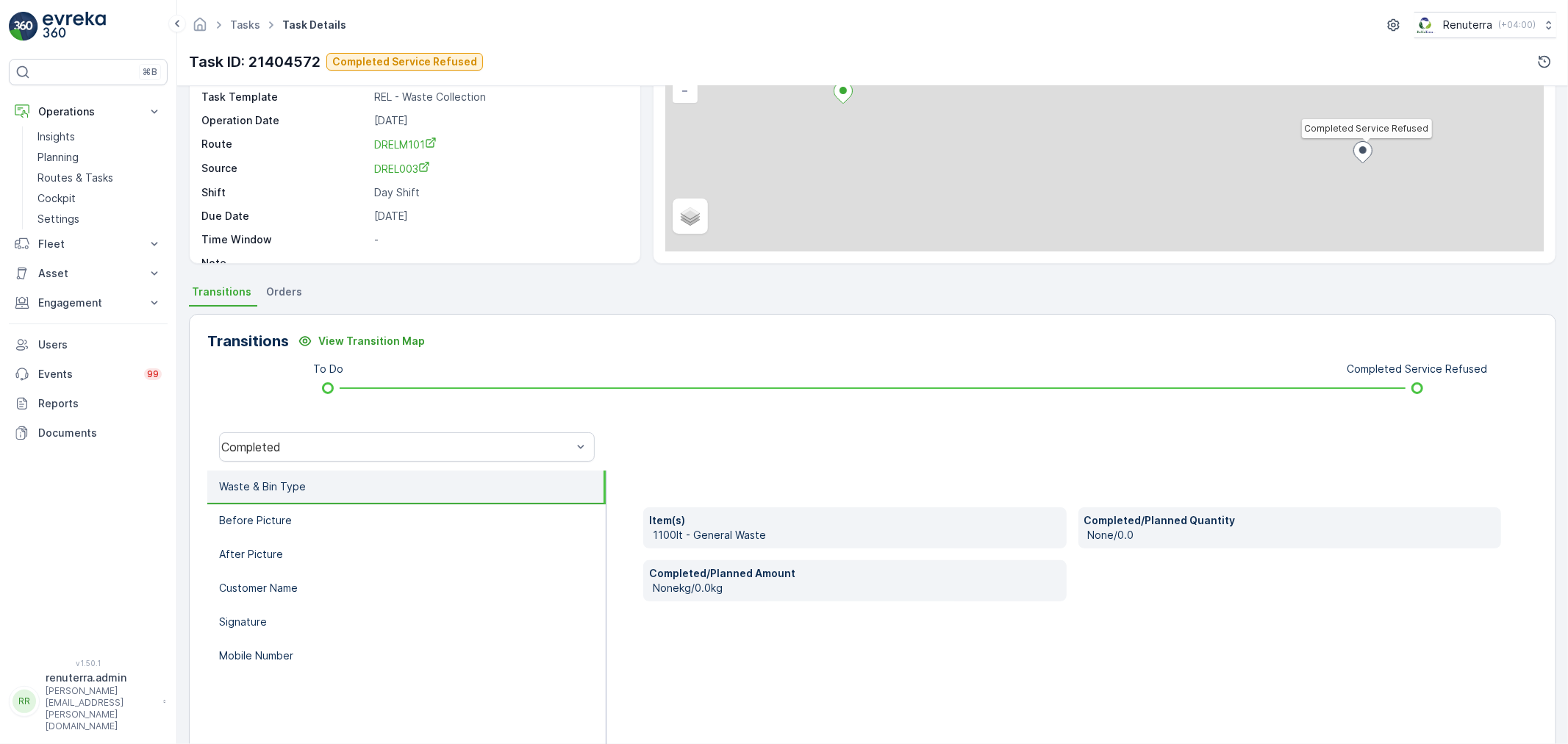
scroll to position [163, 0]
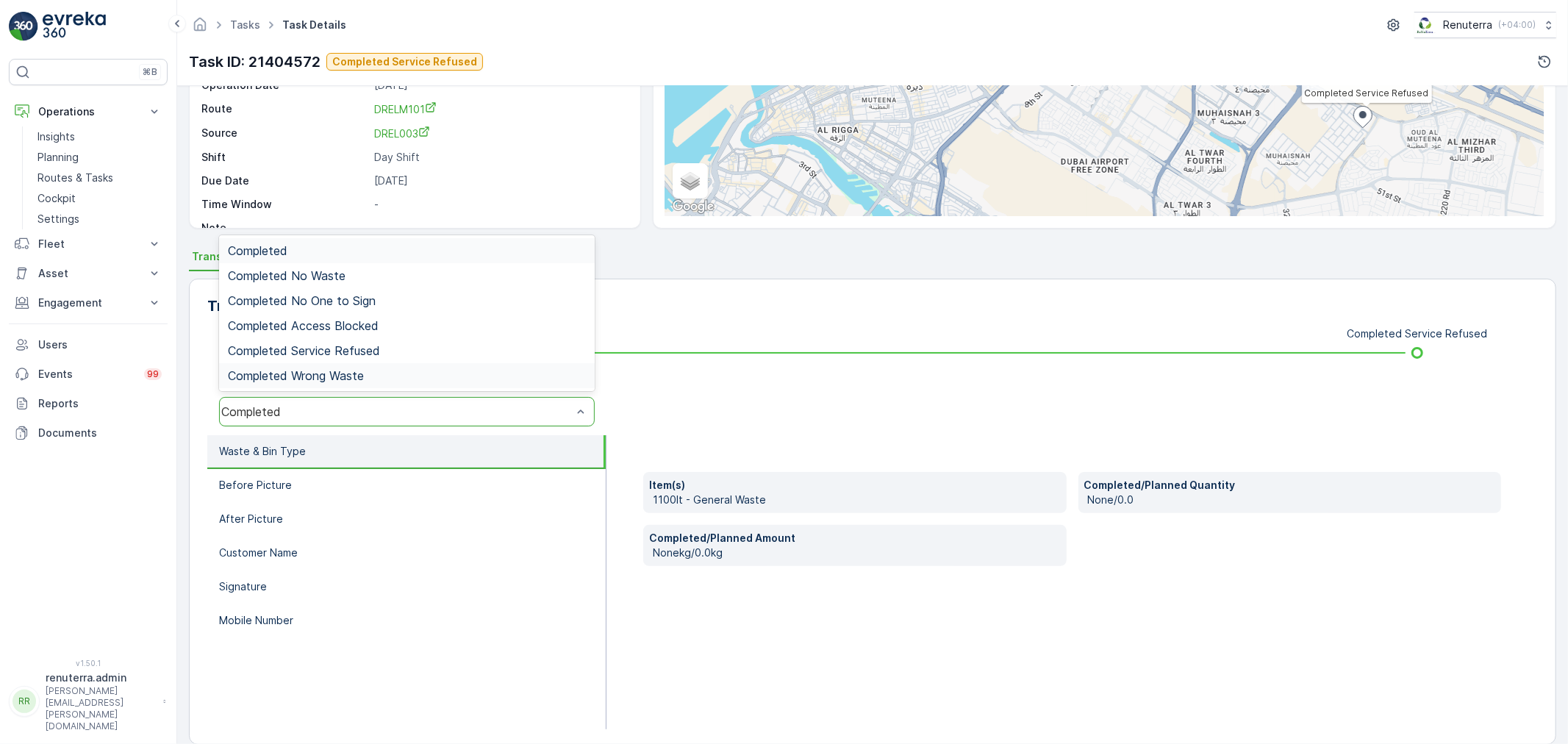
drag, startPoint x: 313, startPoint y: 413, endPoint x: 304, endPoint y: 380, distance: 34.2
click at [327, 340] on div "Completed Service Refused" at bounding box center [407, 351] width 376 height 25
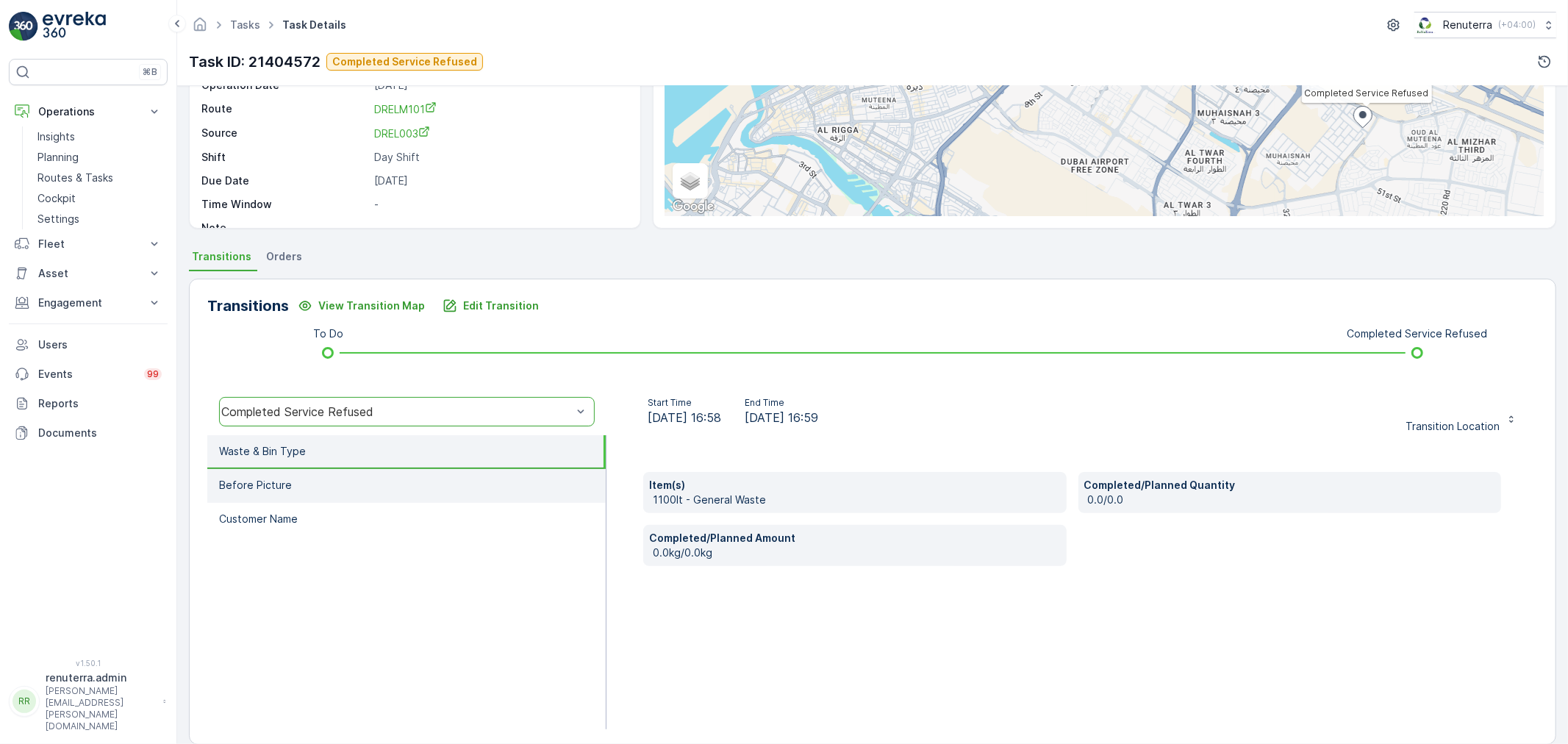
drag, startPoint x: 281, startPoint y: 504, endPoint x: 292, endPoint y: 486, distance: 21.1
click at [287, 495] on ul "Waste & Bin Type Before Picture Customer Name" at bounding box center [406, 582] width 399 height 294
click at [292, 485] on li "Before Picture" at bounding box center [406, 486] width 399 height 34
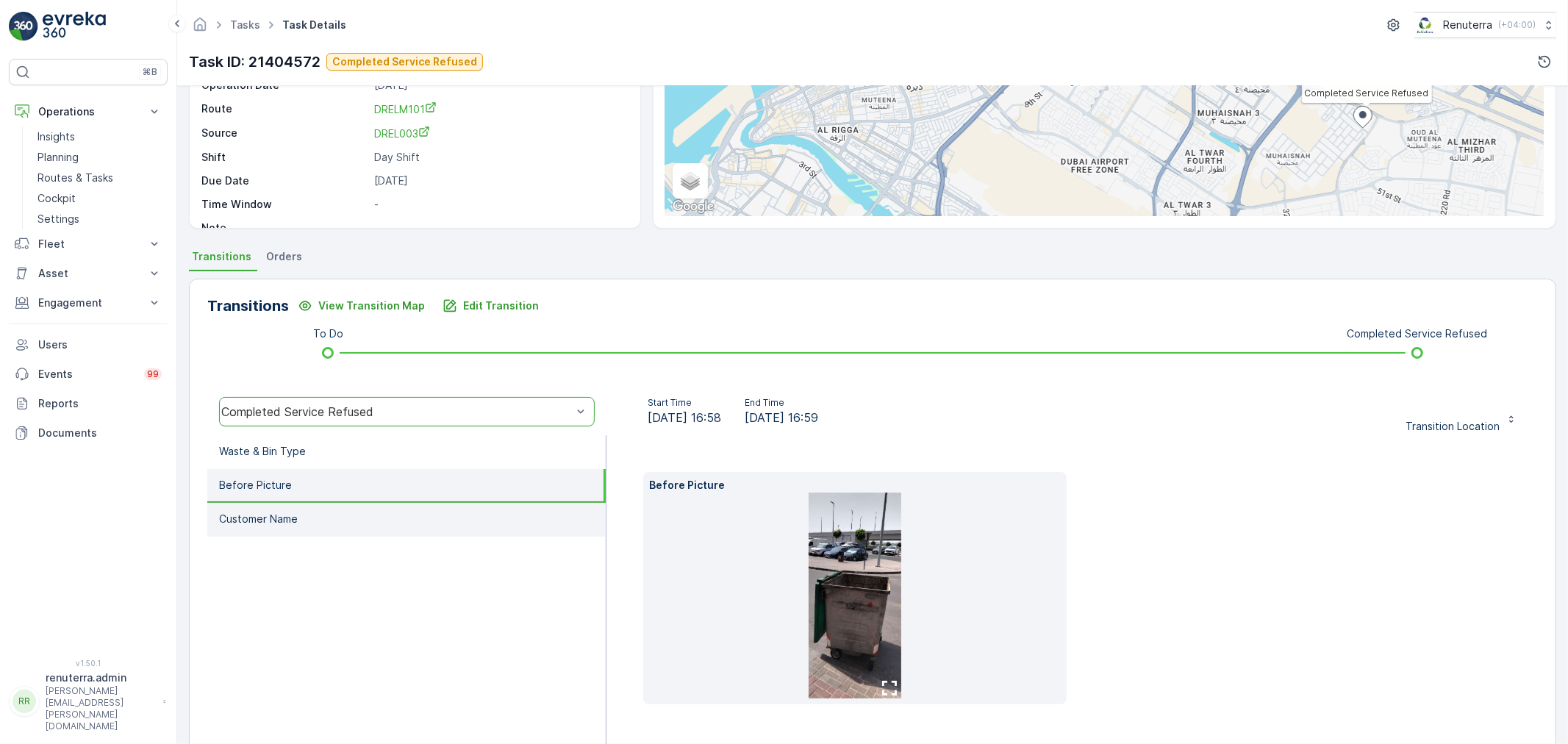
click at [335, 531] on li "Customer Name" at bounding box center [406, 520] width 399 height 34
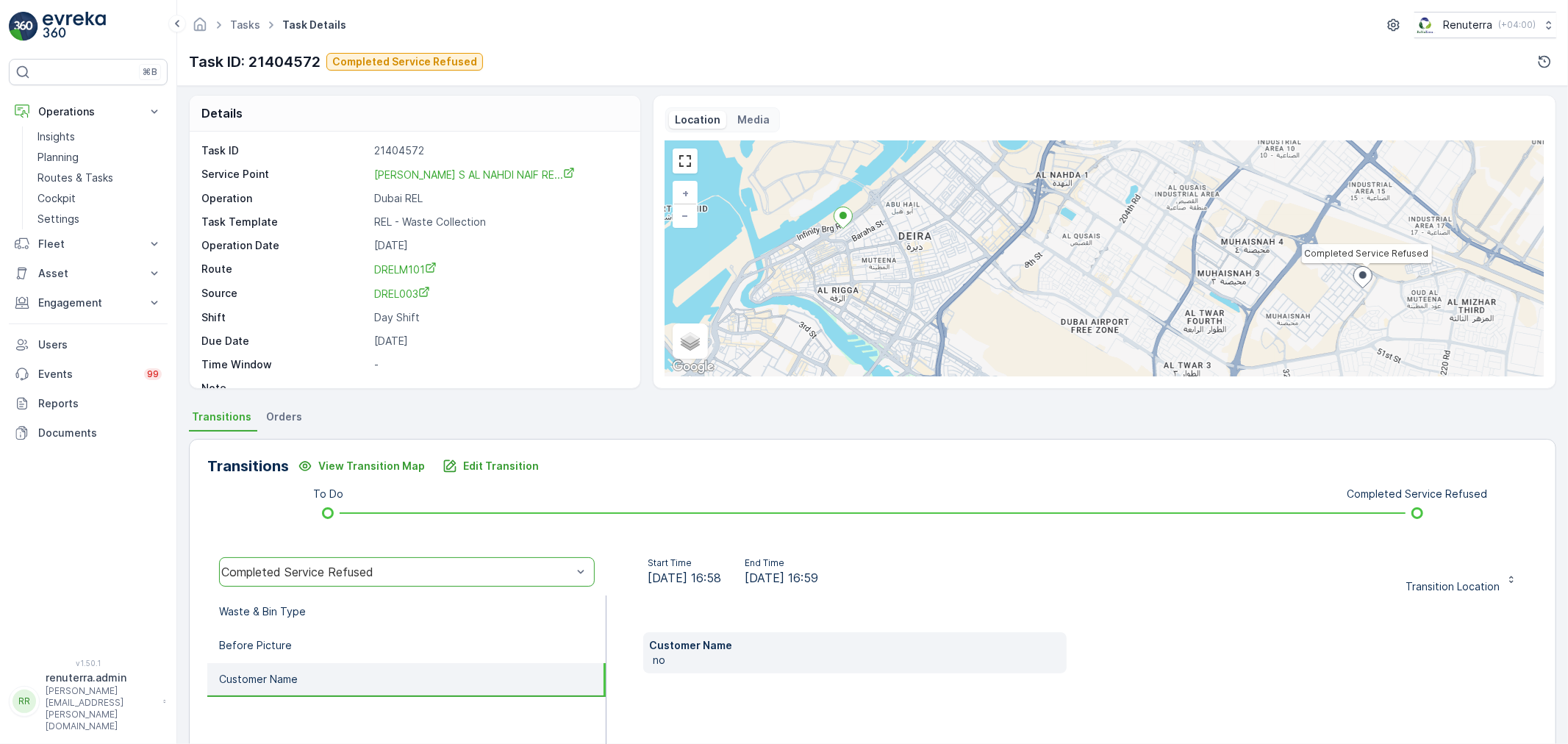
scroll to position [0, 0]
